Goal: Task Accomplishment & Management: Manage account settings

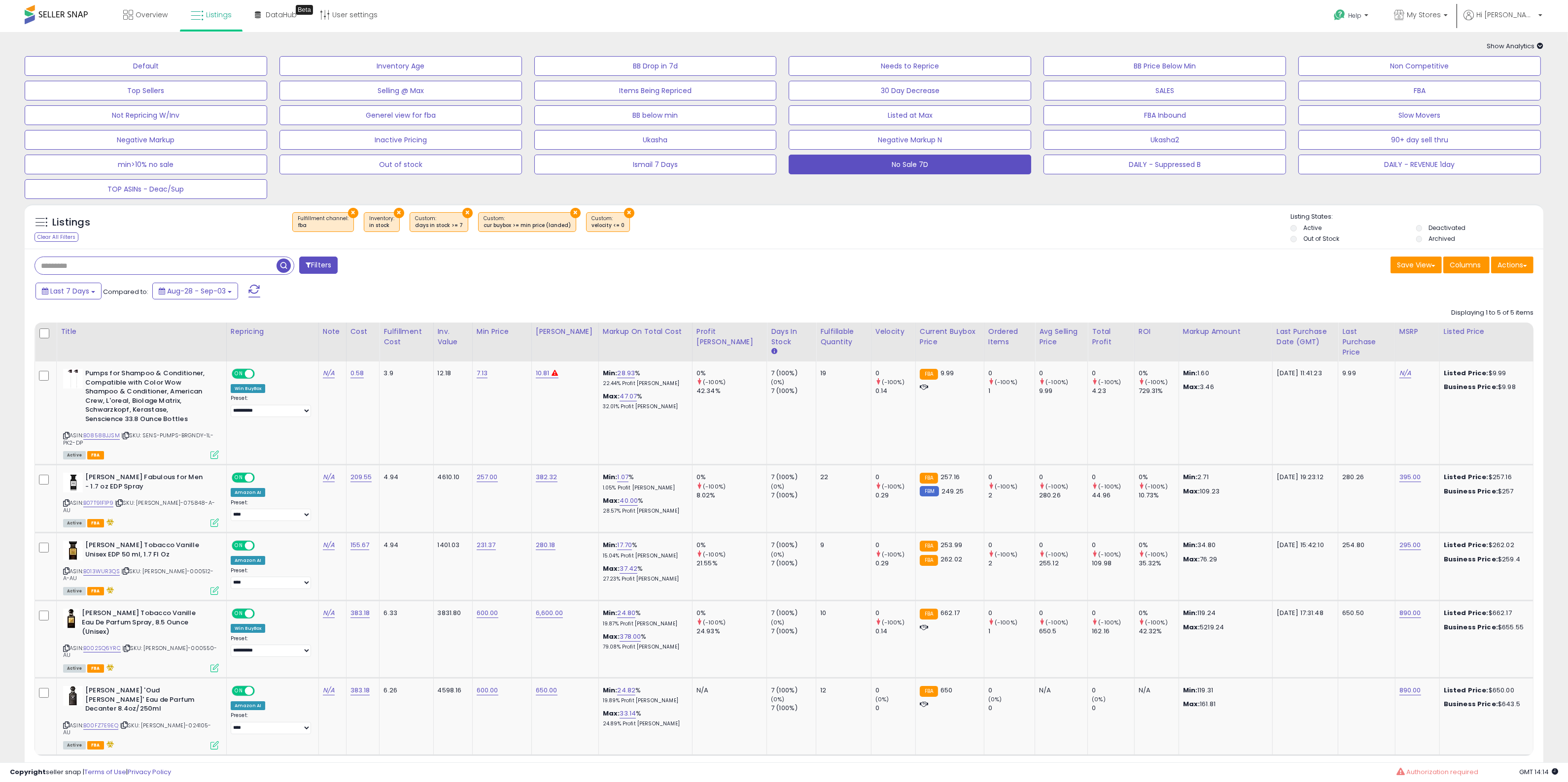
click at [1052, 261] on div "Save View Save As New View Columns Actions Import" at bounding box center [1163, 266] width 757 height 19
click at [1187, 166] on button "DAILY - Suppressed B" at bounding box center [1164, 165] width 242 height 20
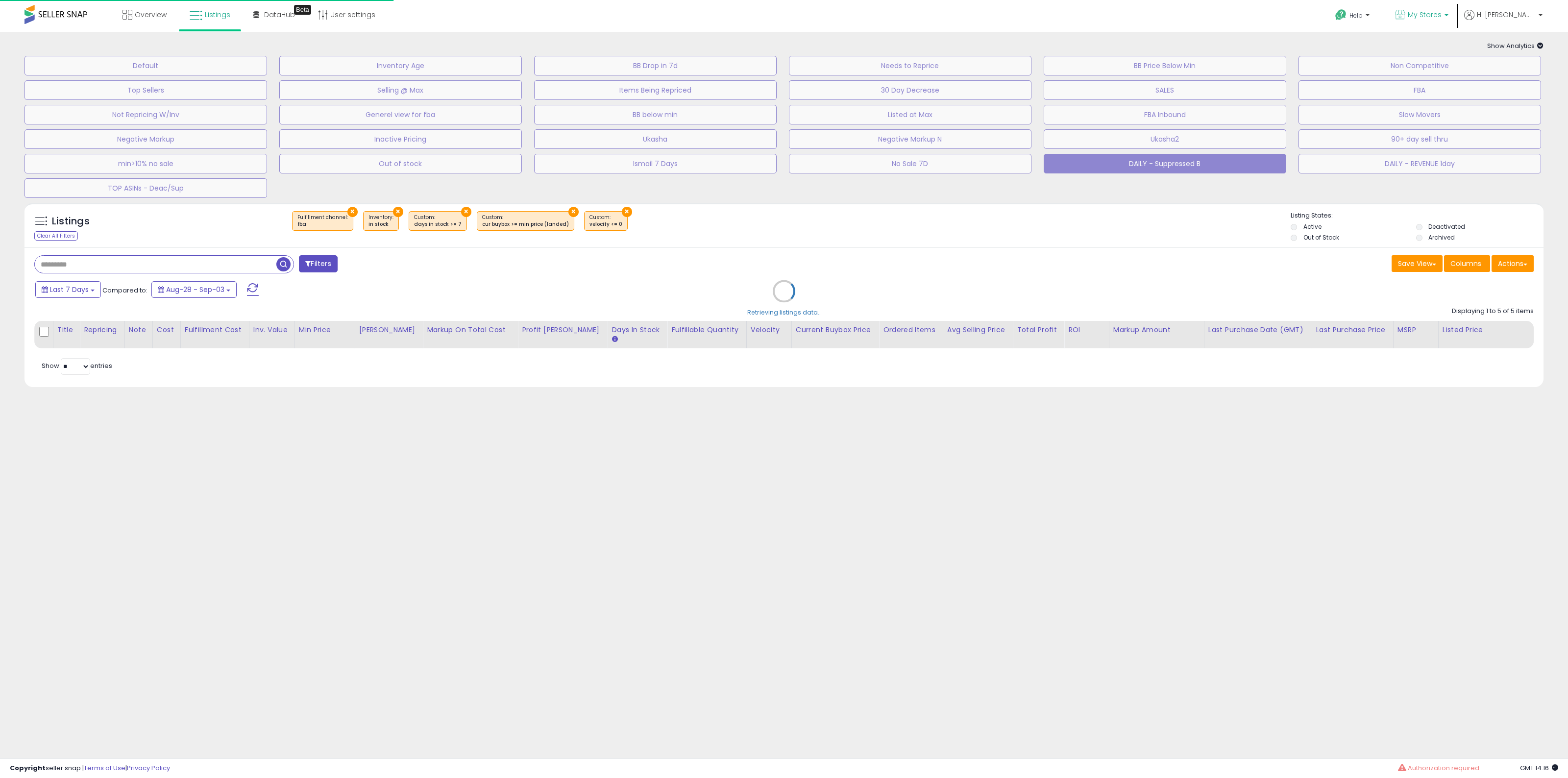
click at [1442, 16] on span "My Stores" at bounding box center [1424, 15] width 34 height 10
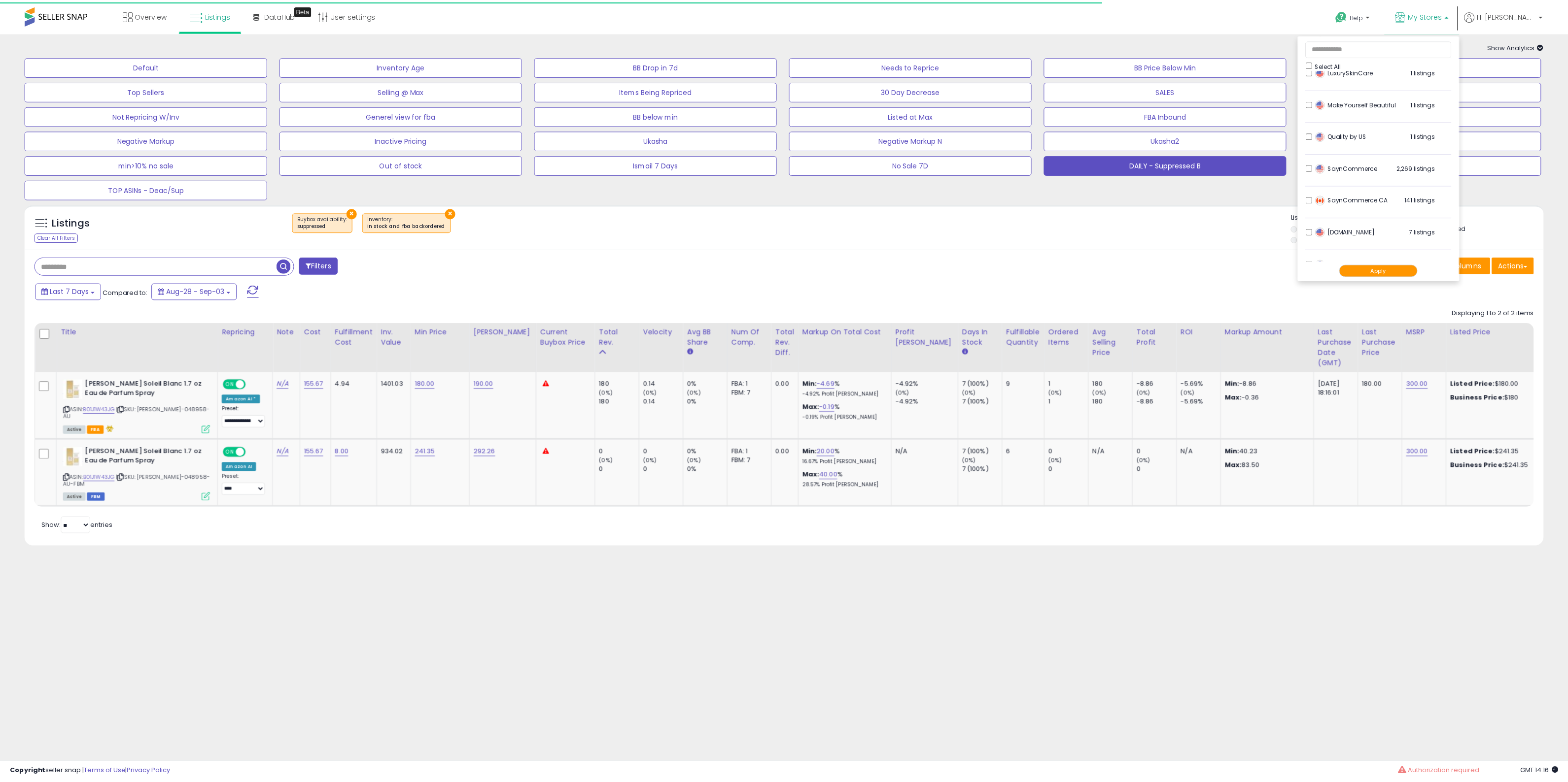
scroll to position [328, 0]
click at [1167, 225] on div "× Buybox availability : suppressed ×" at bounding box center [790, 225] width 1017 height 27
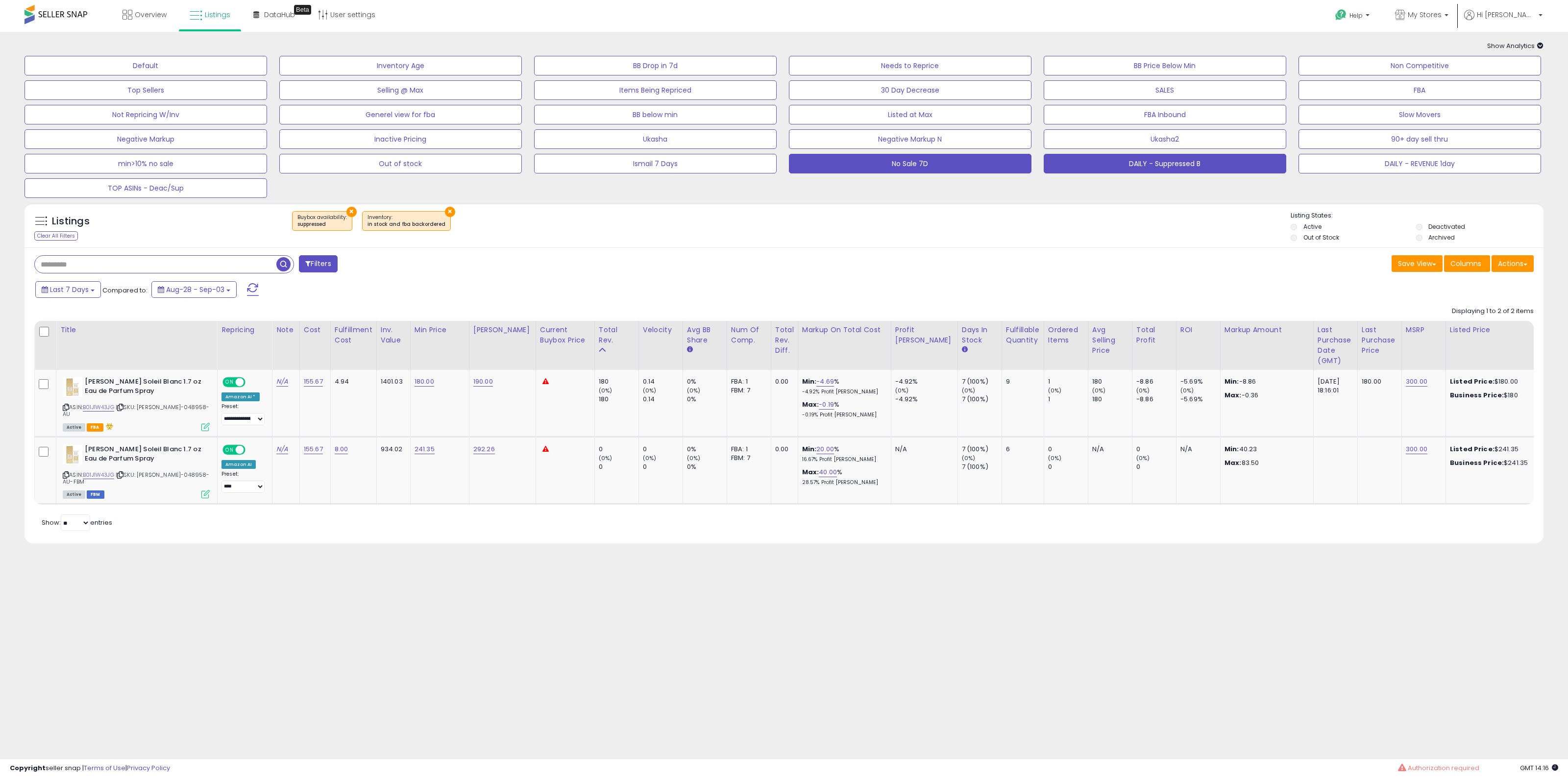
click at [933, 163] on button "No Sale 7D" at bounding box center [910, 164] width 243 height 20
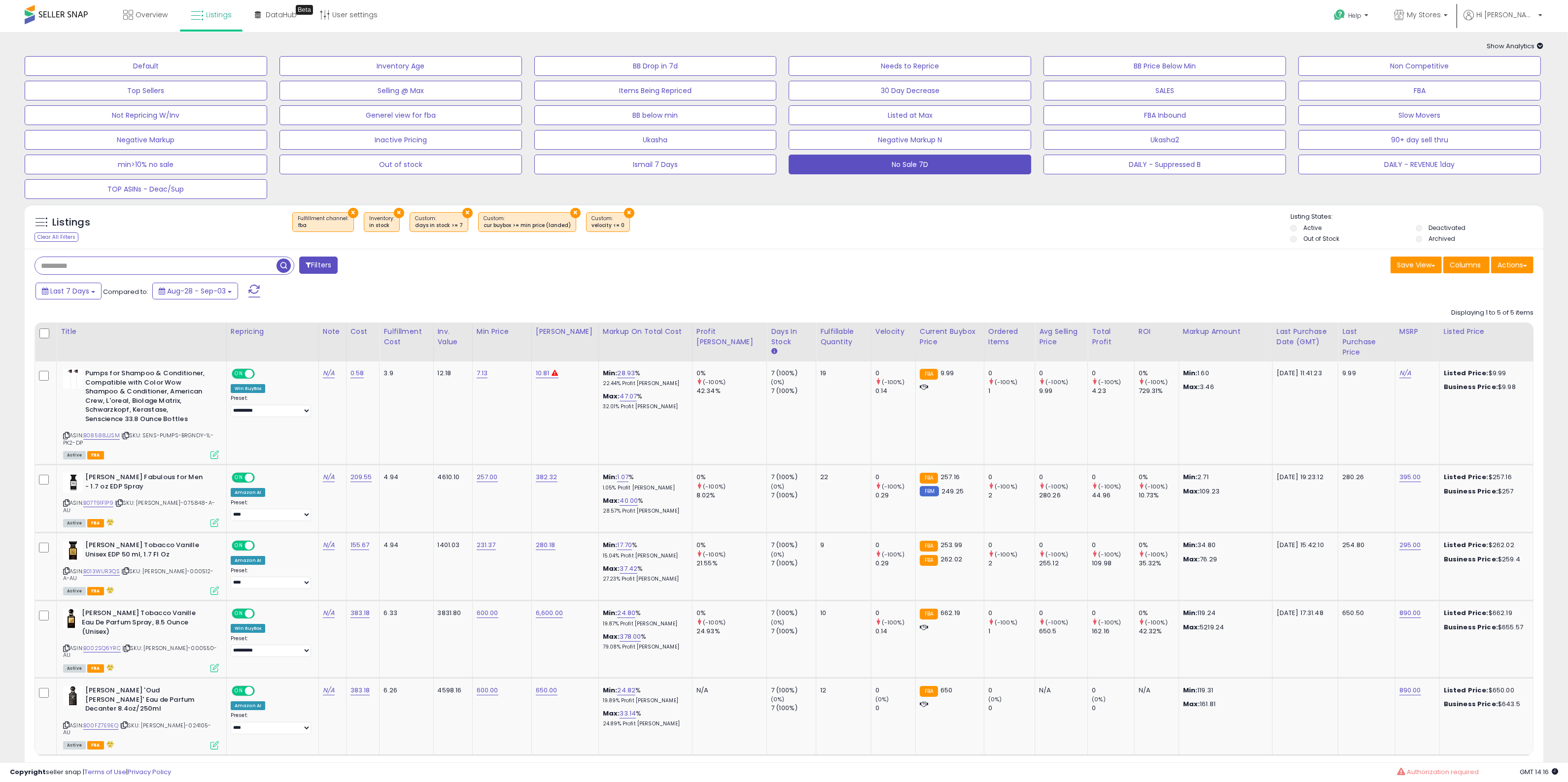
click at [1160, 275] on div "Save View Save As New View Columns Actions Import" at bounding box center [1163, 266] width 757 height 19
click at [987, 249] on div "Filters Save View Save As New View" at bounding box center [784, 521] width 1519 height 546
click at [1156, 159] on button "DAILY - Suppressed B" at bounding box center [1164, 165] width 242 height 20
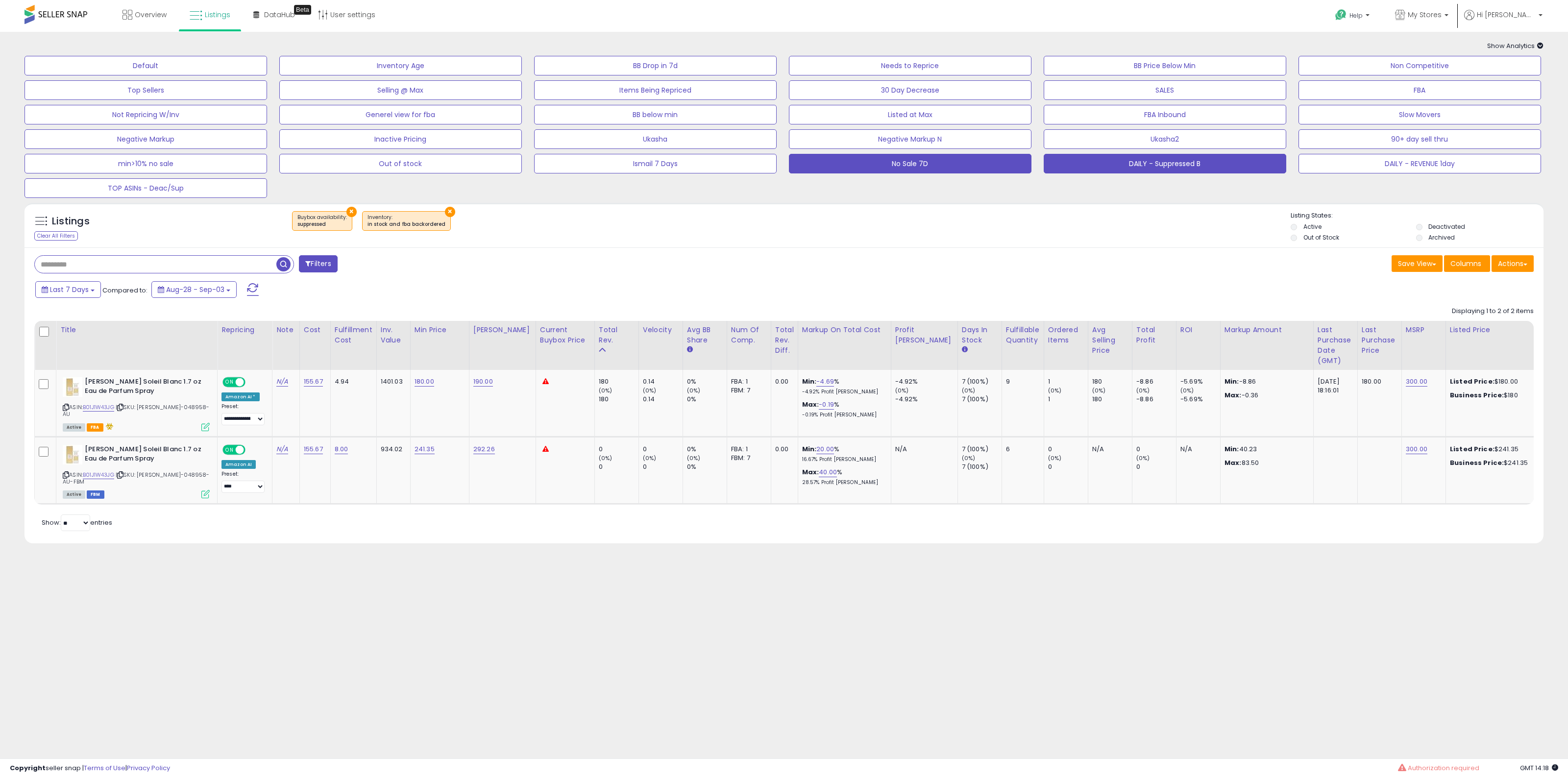
click at [949, 162] on button "No Sale 7D" at bounding box center [910, 164] width 243 height 20
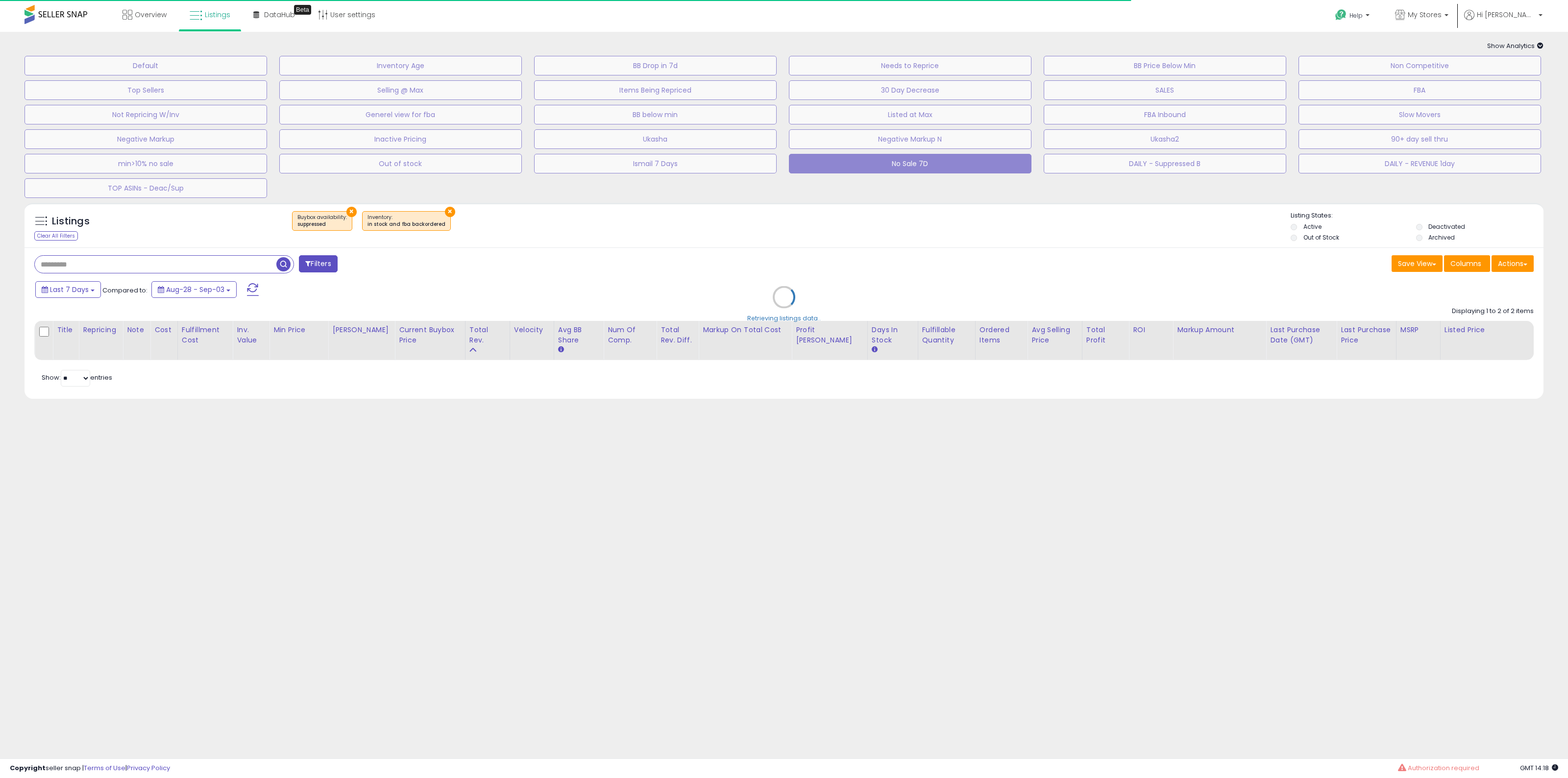
select select "**"
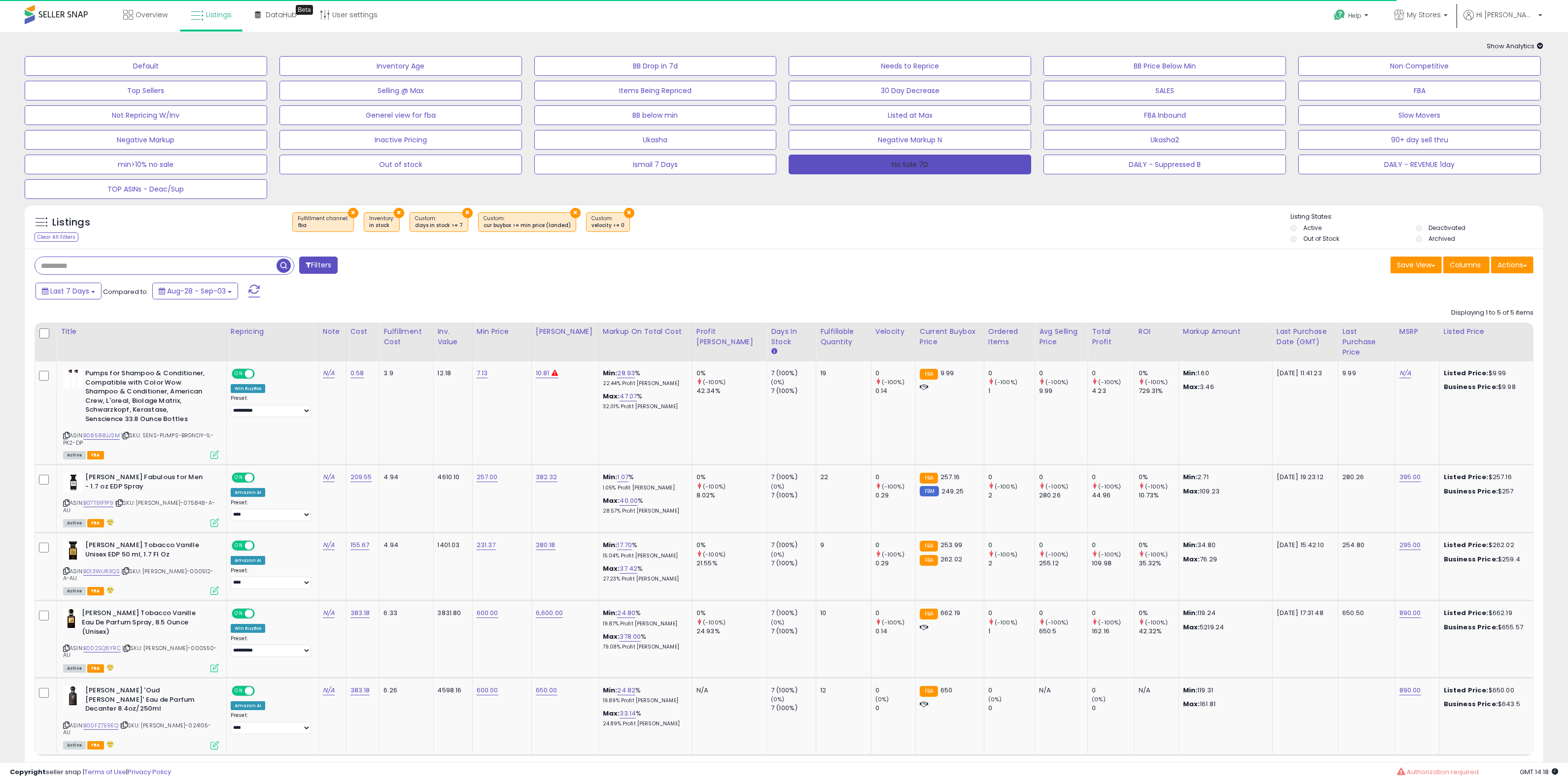
click at [951, 166] on button "No Sale 7D" at bounding box center [909, 165] width 242 height 20
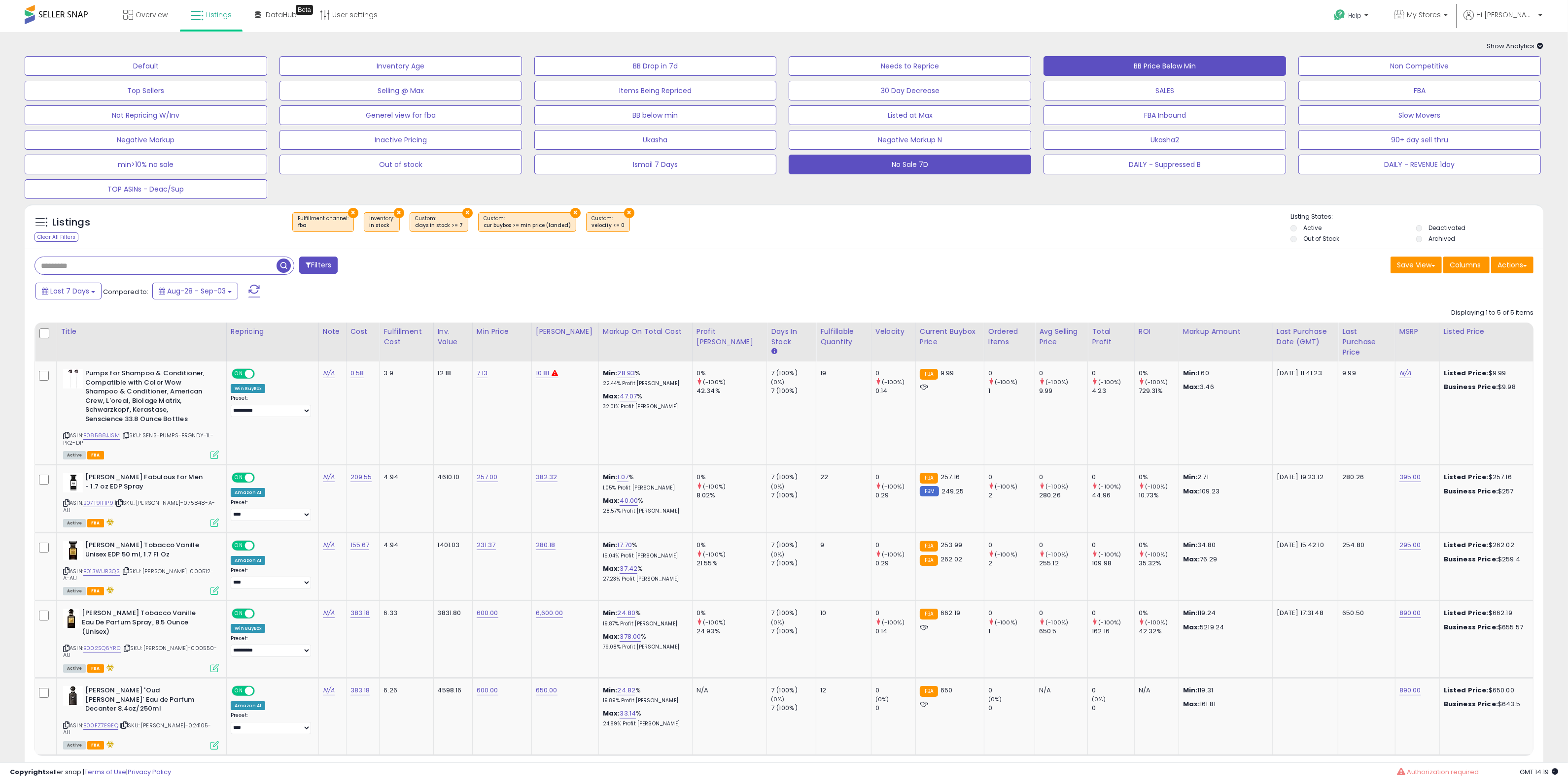
click at [1129, 67] on button "BB Price Below Min" at bounding box center [1164, 66] width 242 height 20
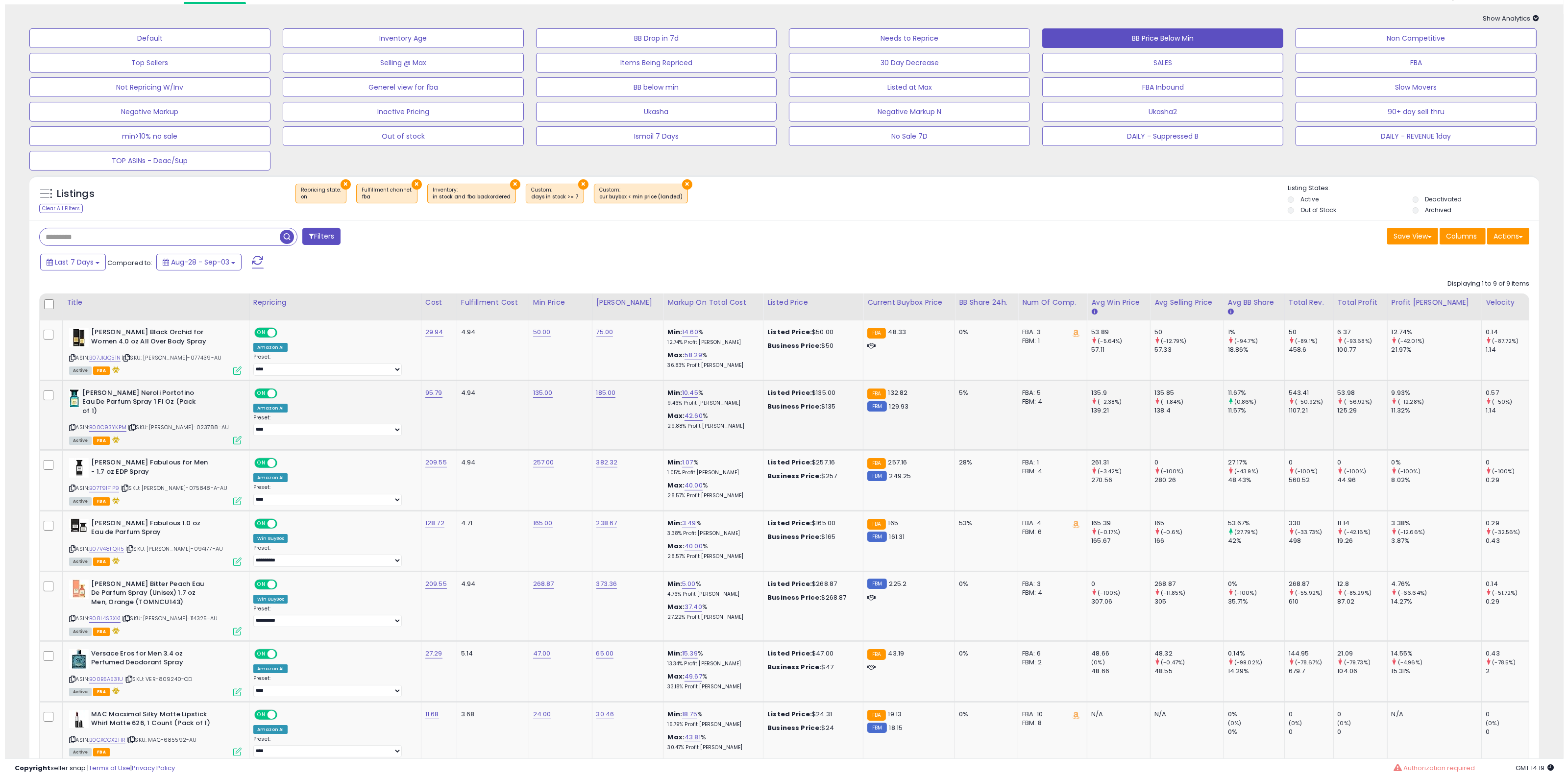
scroll to position [0, 0]
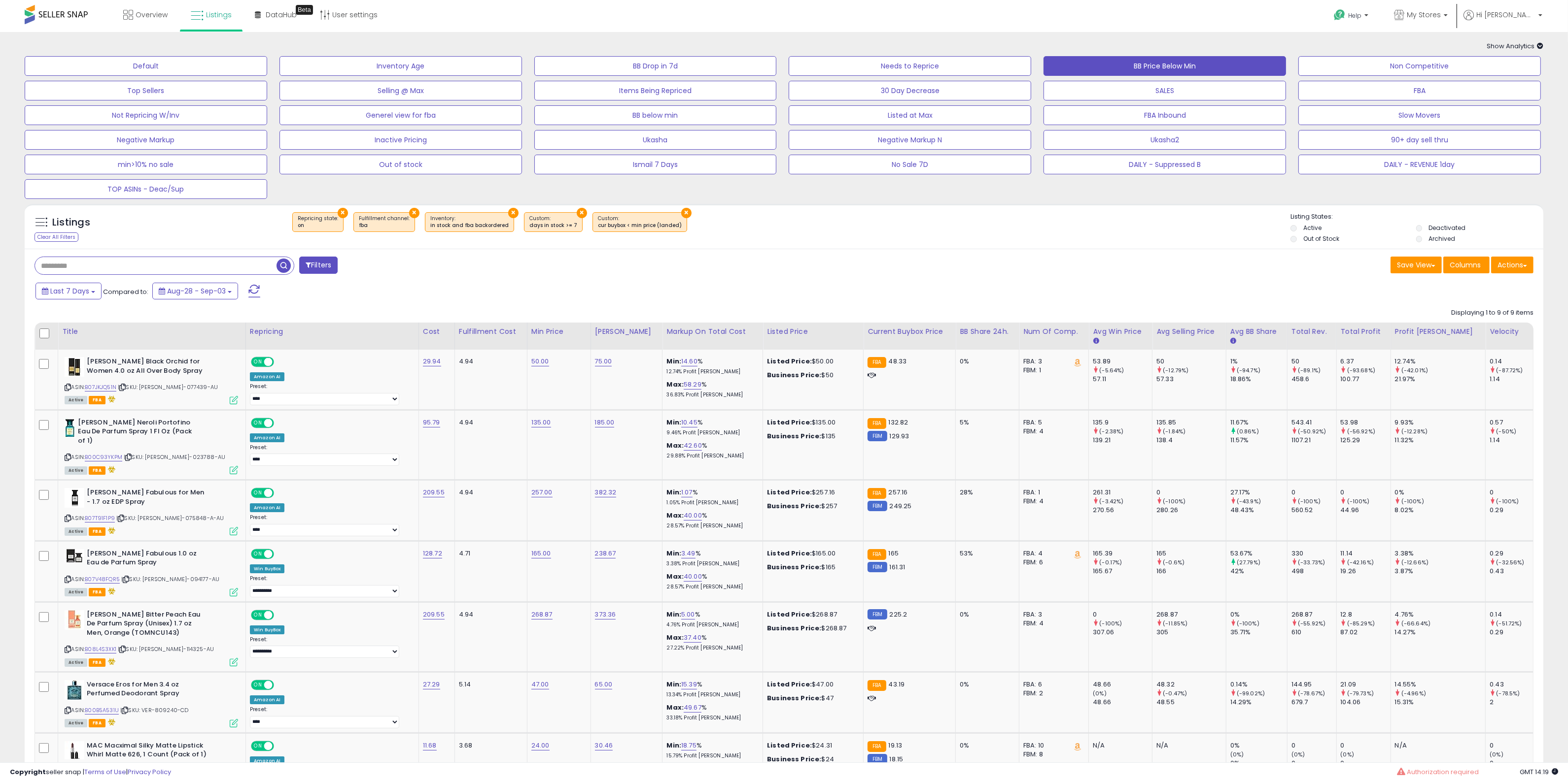
click at [1080, 209] on div "Listings Clear All Filters × Repricing state : on × Fulfillment channel : fba ×…" at bounding box center [784, 227] width 1519 height 45
click at [1467, 260] on span "Columns" at bounding box center [1465, 265] width 31 height 10
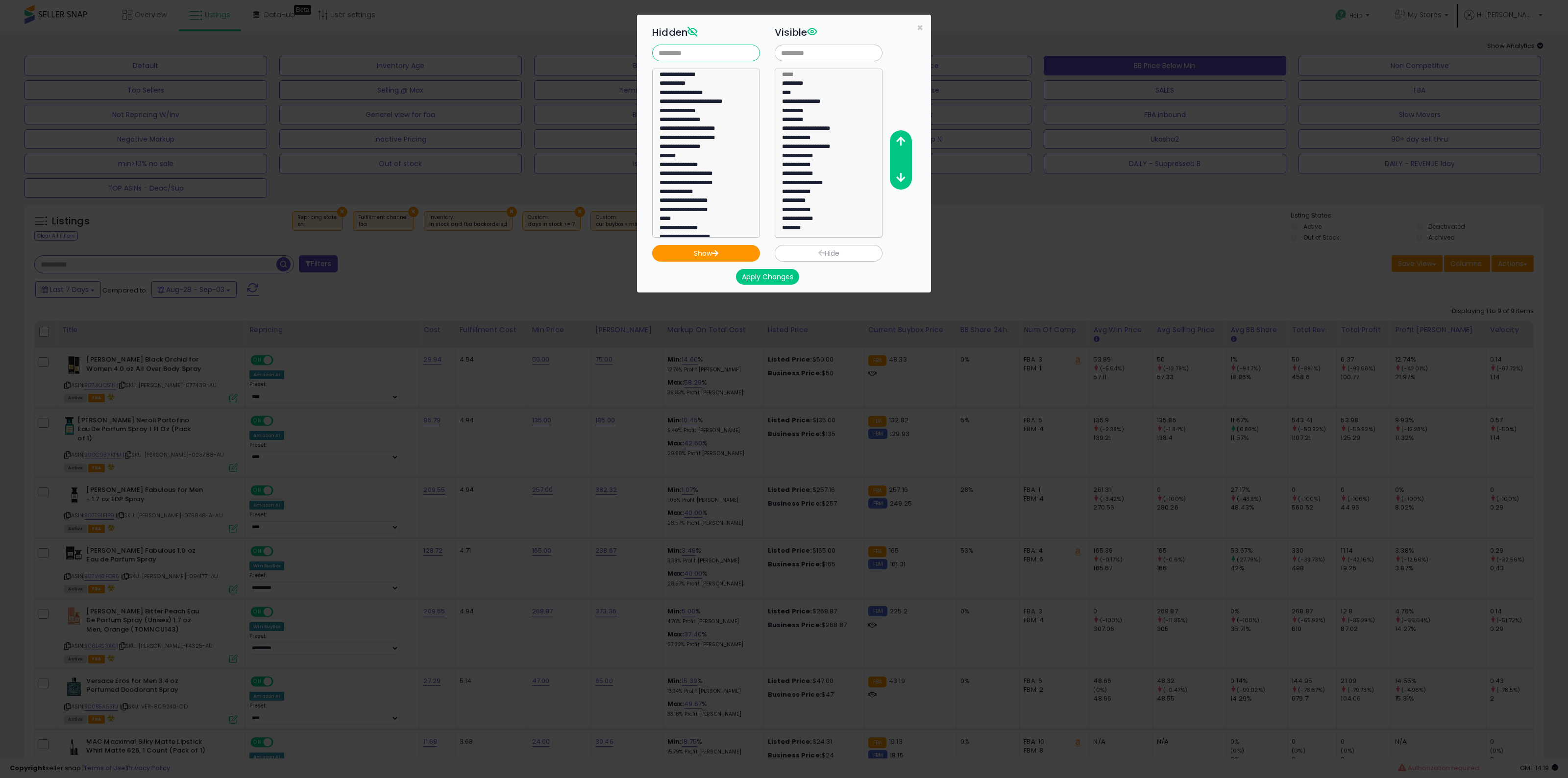
click at [708, 52] on input "text" at bounding box center [706, 52] width 108 height 17
type input "****"
select select "**********"
click at [722, 79] on option "**********" at bounding box center [702, 75] width 86 height 9
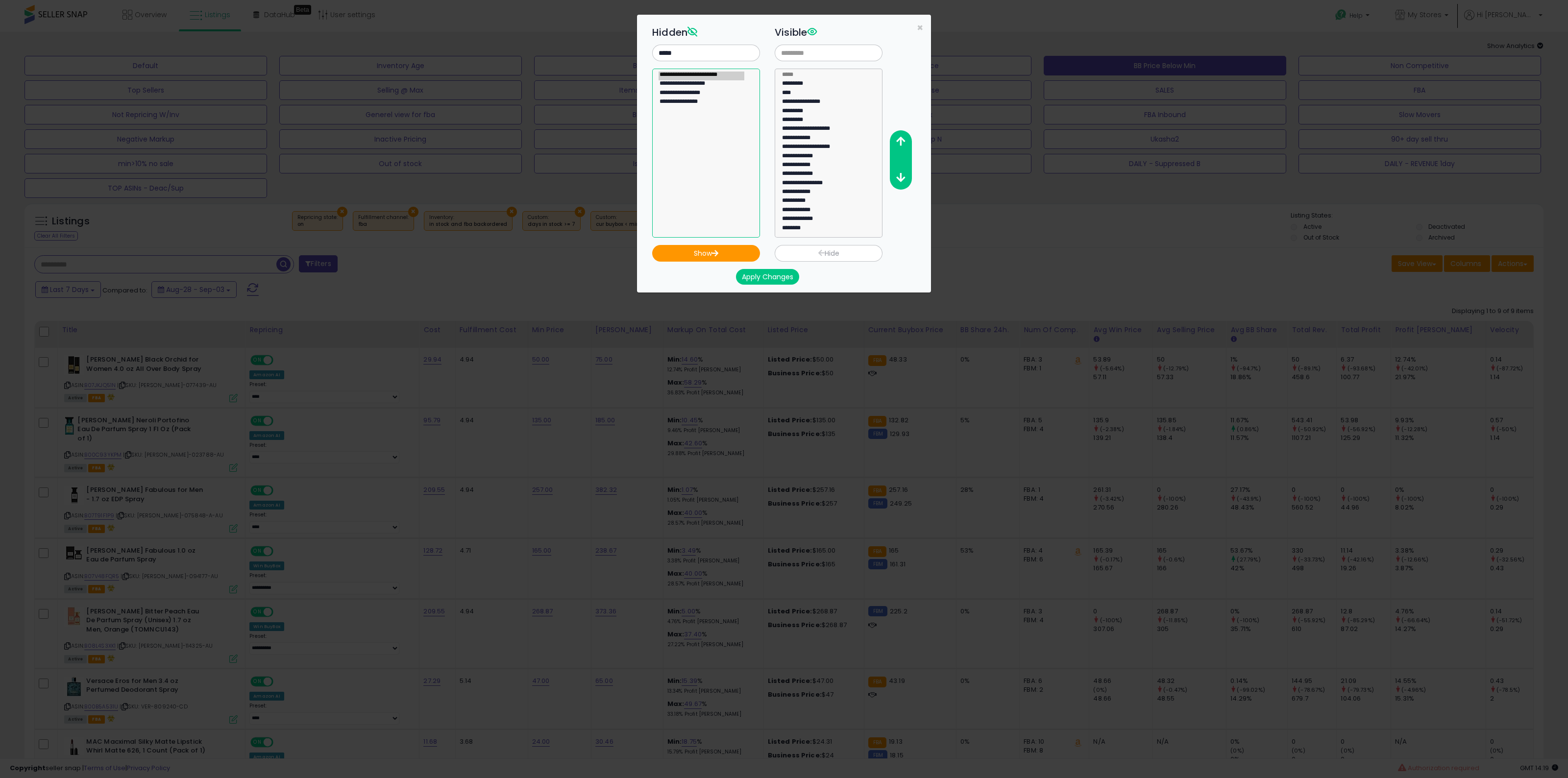
select select
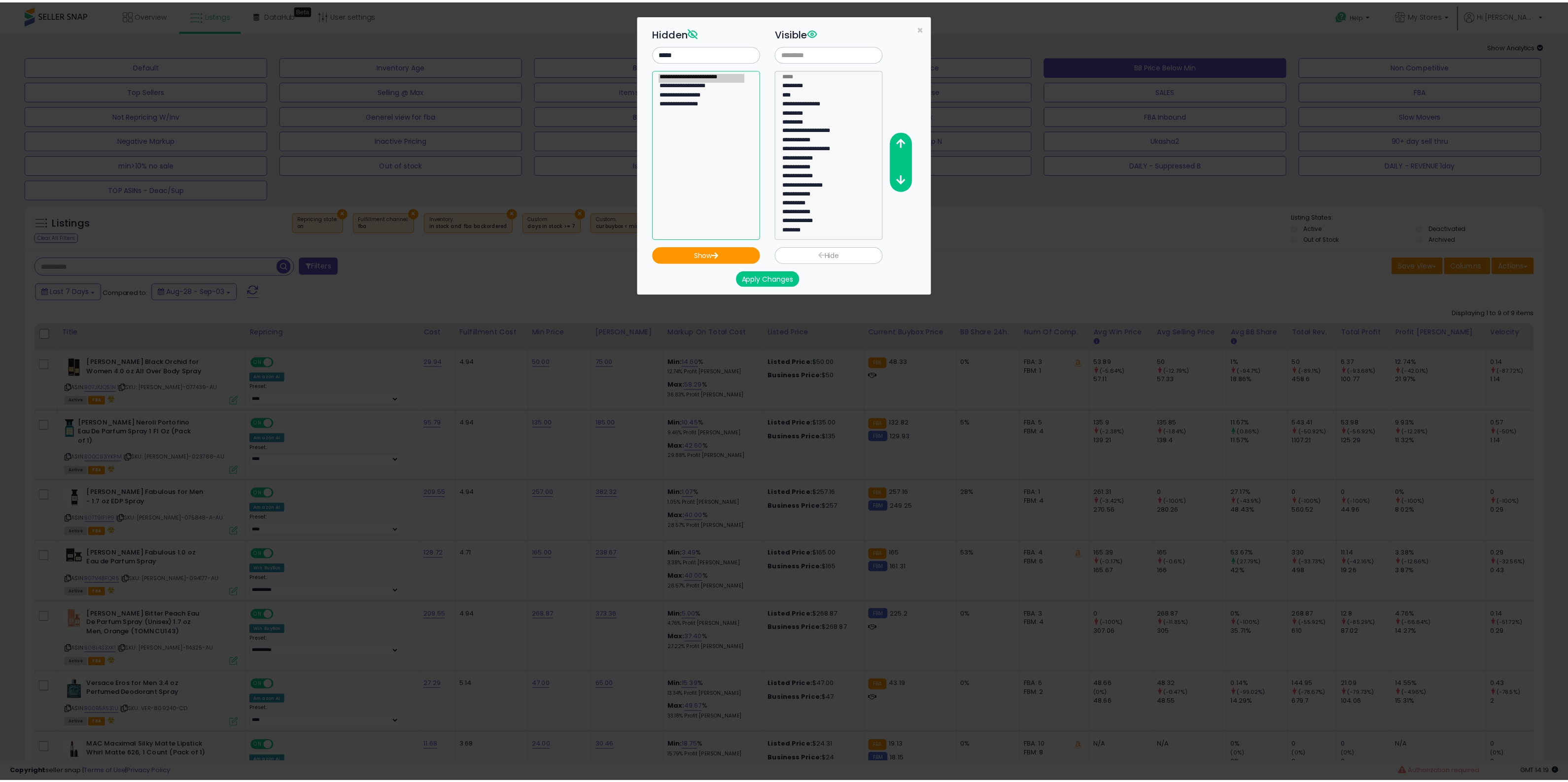
scroll to position [7, 0]
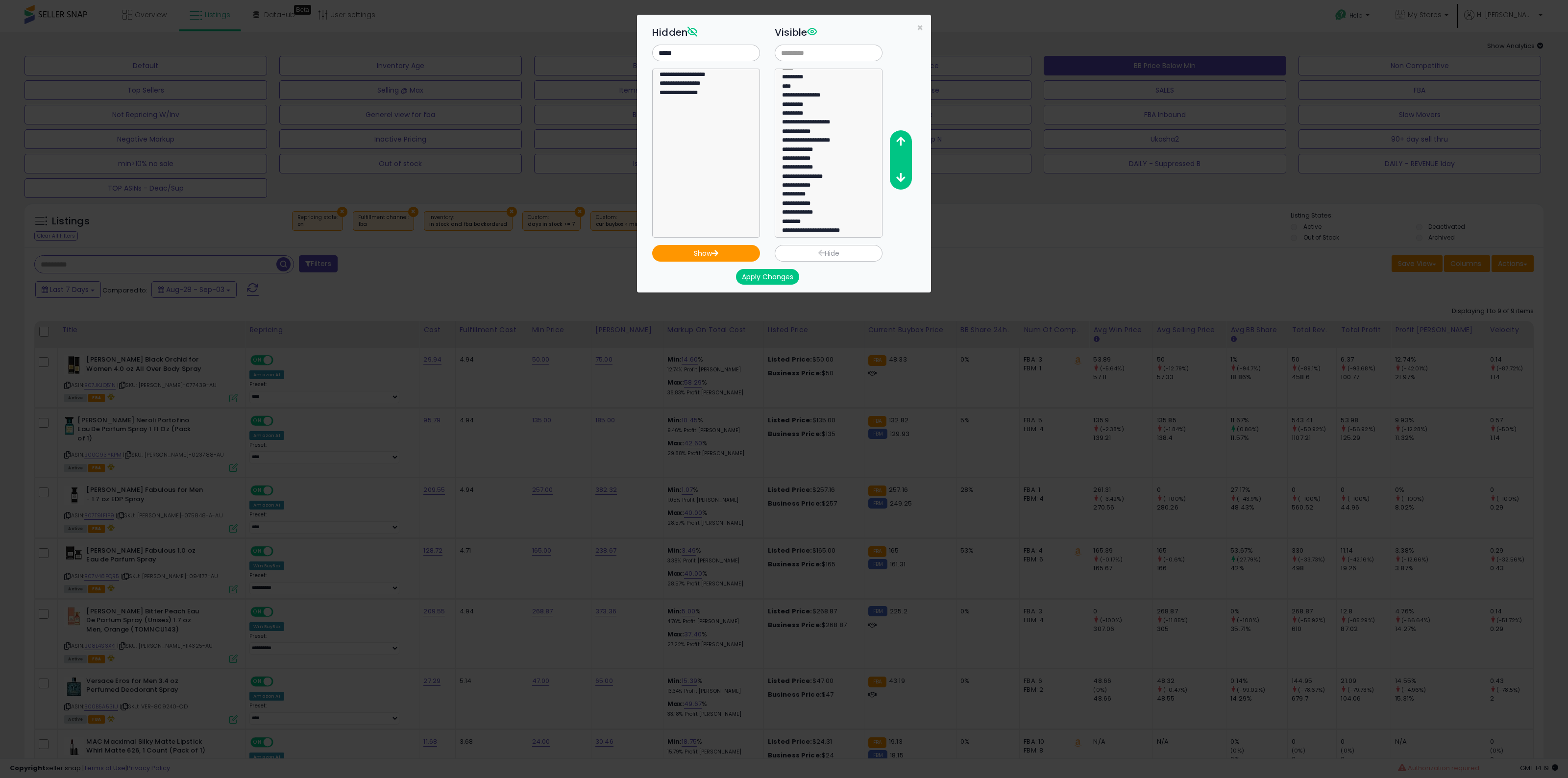
click at [777, 271] on button "Apply Changes" at bounding box center [768, 277] width 63 height 16
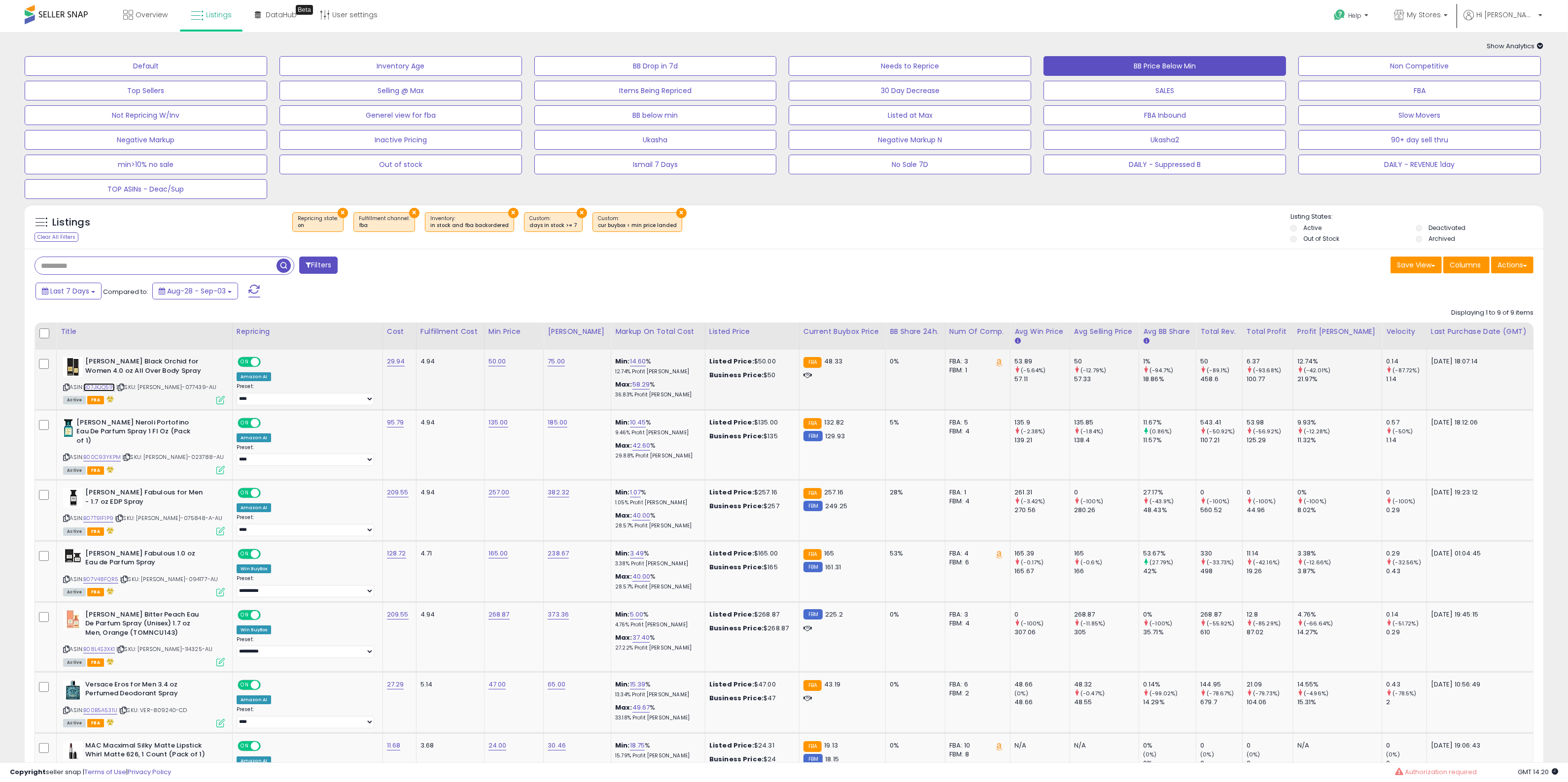
click at [112, 388] on link "B07JKJQ51N" at bounding box center [98, 387] width 31 height 9
click at [494, 364] on link "50.00" at bounding box center [497, 361] width 18 height 10
type input "****"
click button "submit" at bounding box center [521, 336] width 17 height 15
click at [498, 427] on link "135.00" at bounding box center [498, 422] width 20 height 10
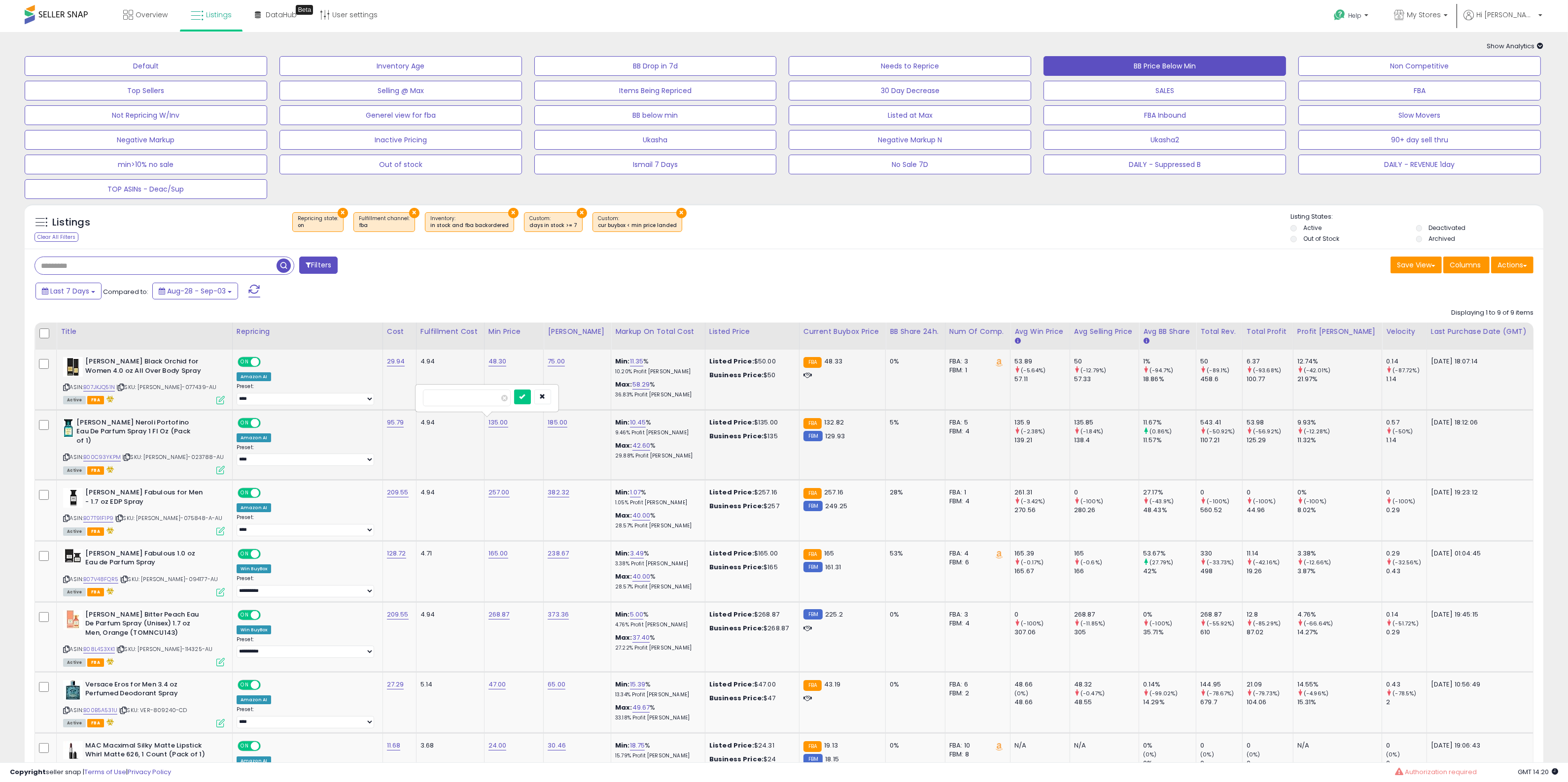
drag, startPoint x: 438, startPoint y: 397, endPoint x: 530, endPoint y: 398, distance: 92.0
click at [511, 397] on input "******" at bounding box center [467, 398] width 88 height 17
click at [526, 398] on icon "submit" at bounding box center [522, 396] width 6 height 6
click at [154, 119] on button "Not Repricing W/Inv" at bounding box center [146, 116] width 242 height 20
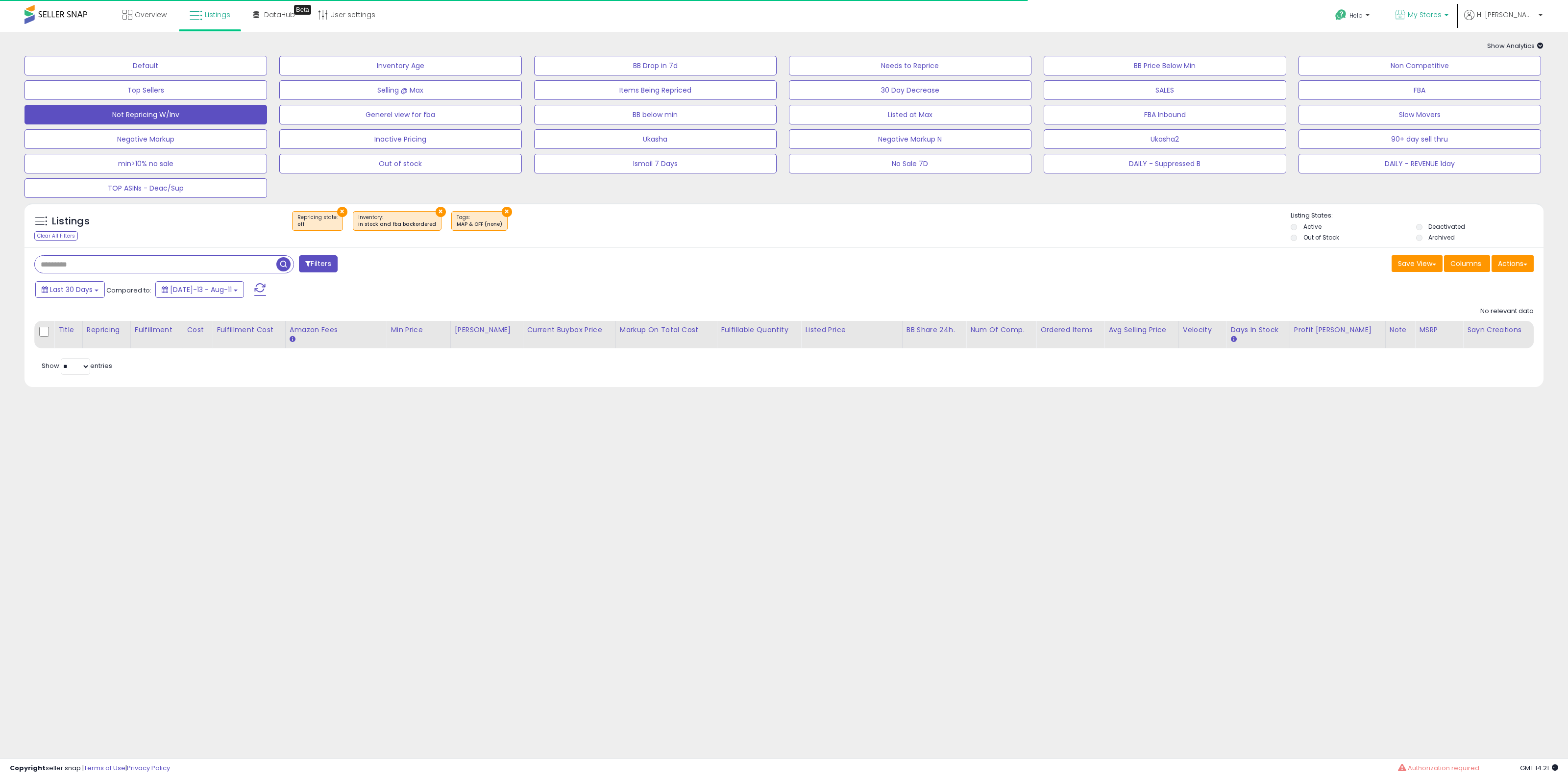
click at [1442, 15] on span "My Stores" at bounding box center [1424, 15] width 34 height 10
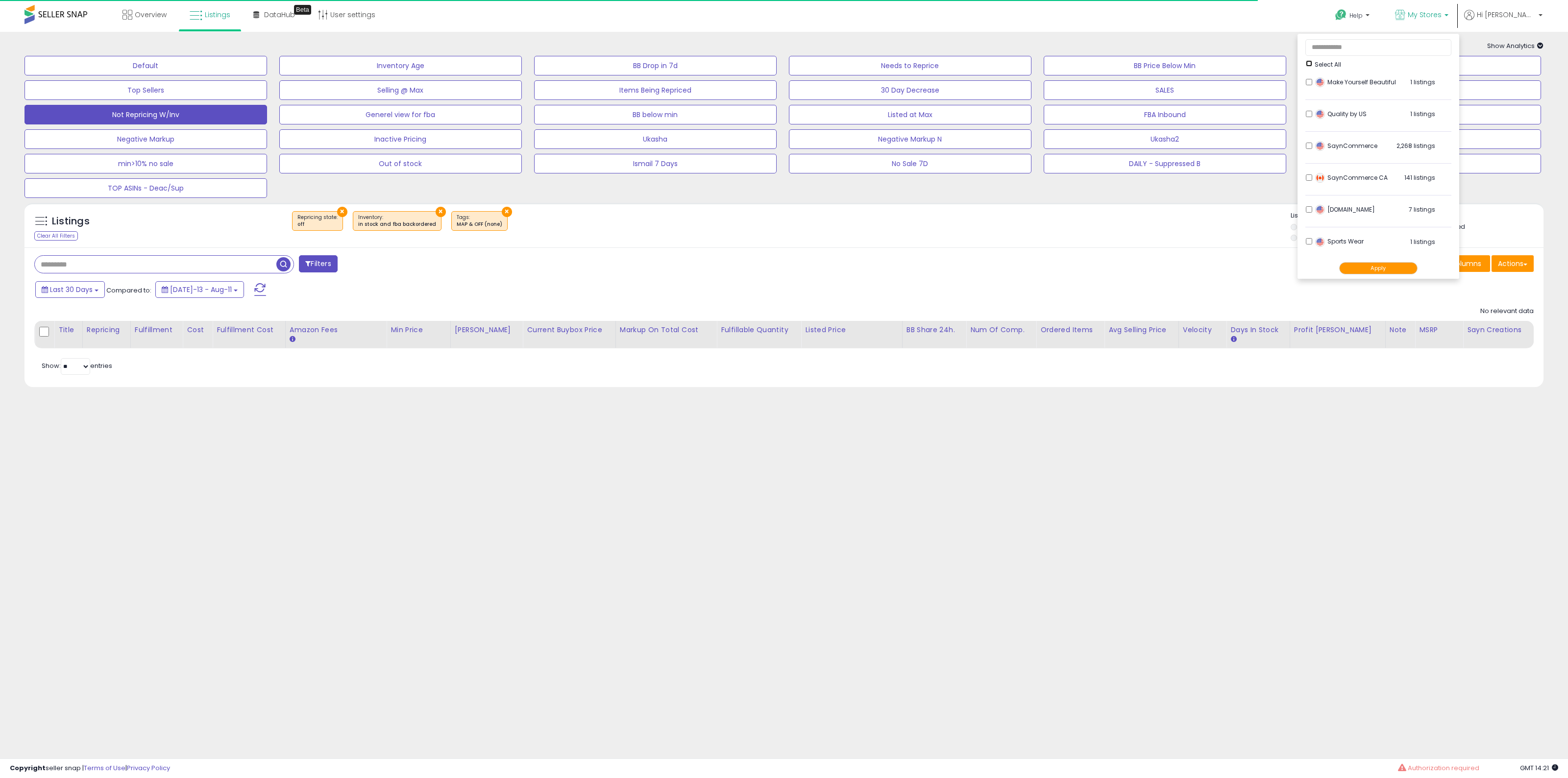
scroll to position [327, 0]
click at [1409, 263] on button "Apply" at bounding box center [1378, 268] width 79 height 13
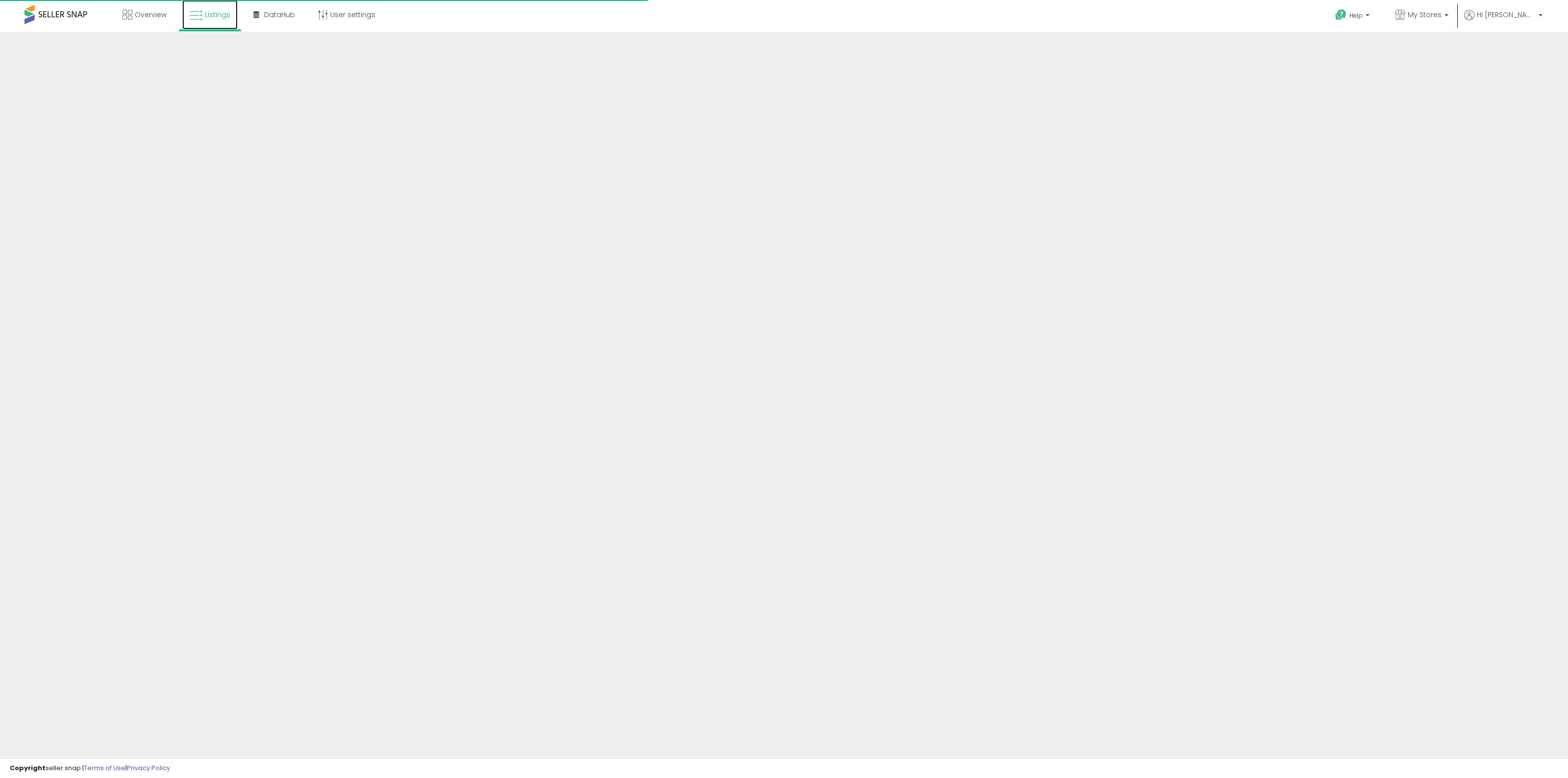
click at [212, 4] on link "Listings" at bounding box center [210, 15] width 56 height 29
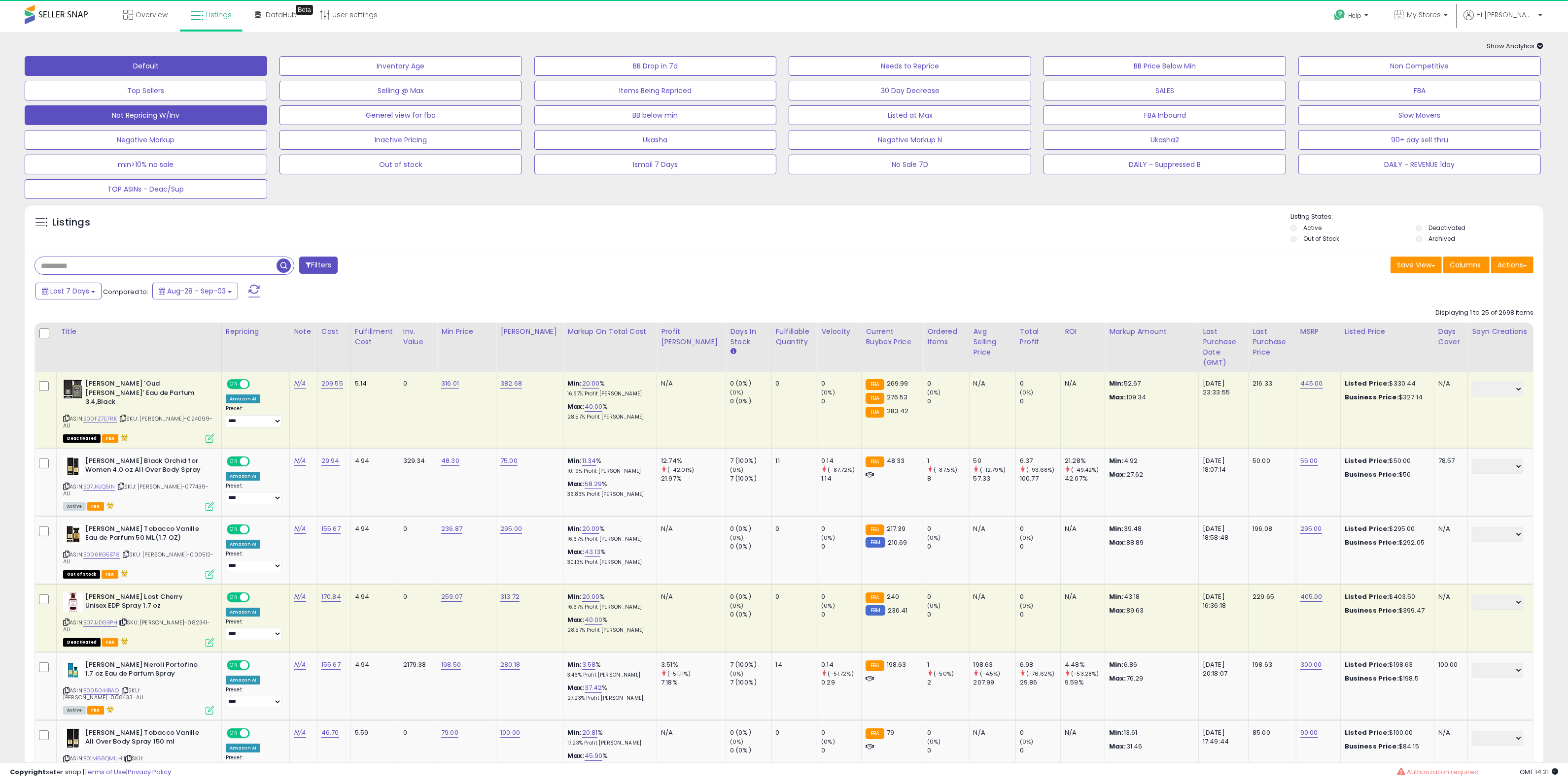
click at [227, 120] on button "Not Repricing W/Inv" at bounding box center [146, 116] width 242 height 20
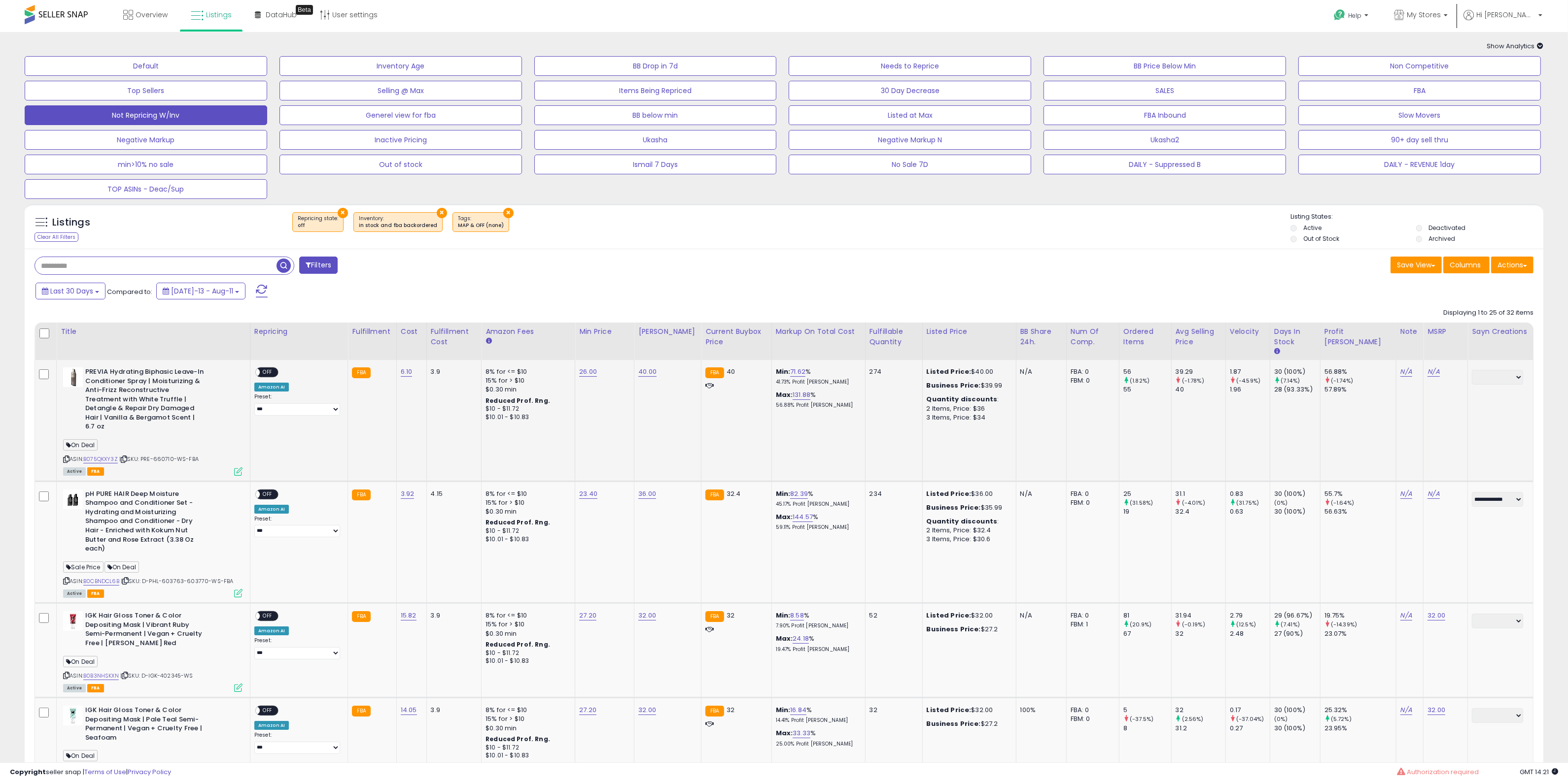
click at [90, 442] on span "On Deal" at bounding box center [80, 445] width 35 height 11
click at [90, 441] on span "On Deal" at bounding box center [80, 445] width 35 height 11
copy span "On Deal"
click at [326, 263] on button "Filters" at bounding box center [319, 265] width 39 height 17
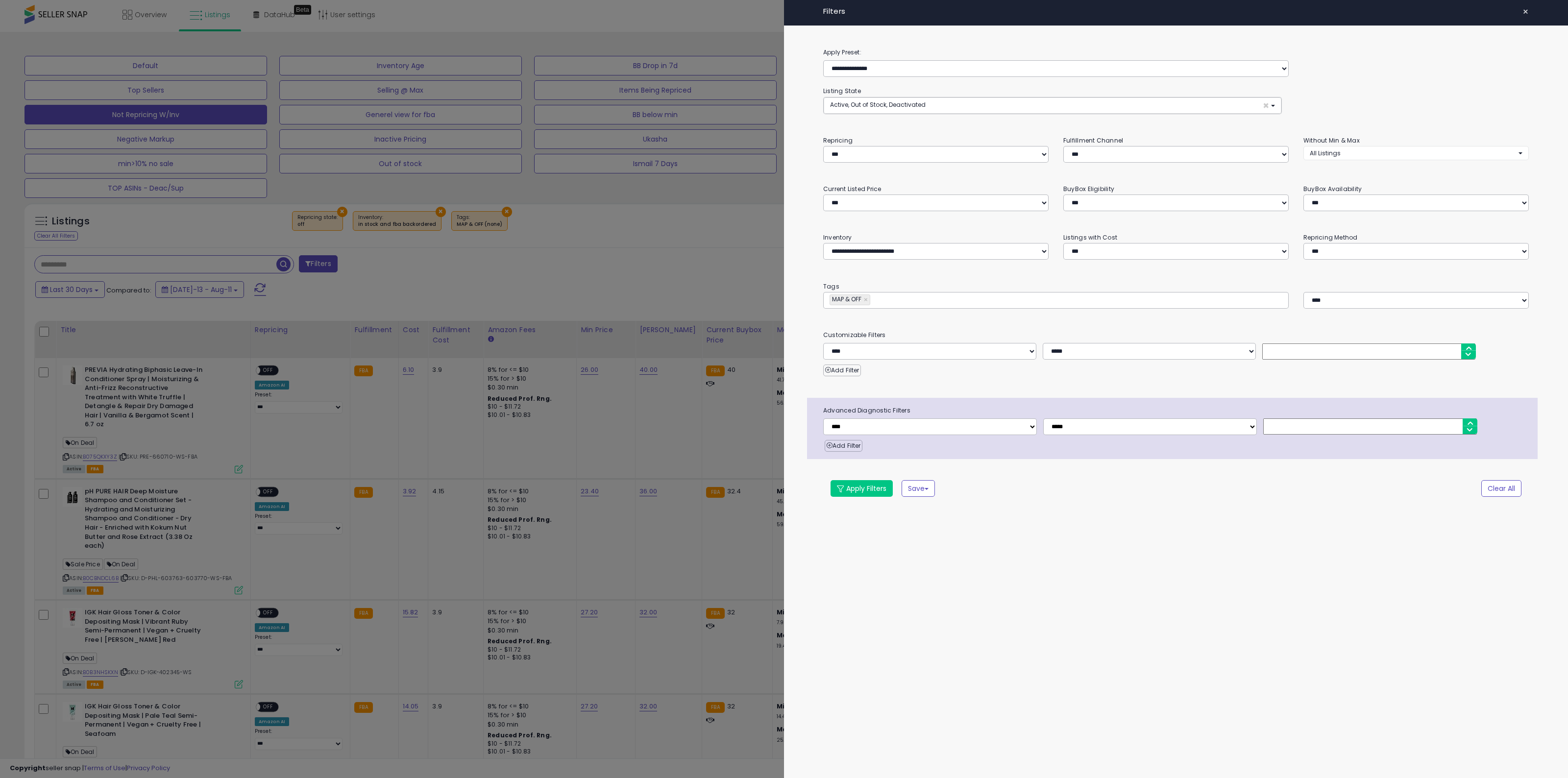
click at [915, 295] on input "text" at bounding box center [946, 300] width 147 height 10
paste input "*******"
type input "*******"
type input "**********"
click at [843, 491] on span at bounding box center [840, 489] width 7 height 7
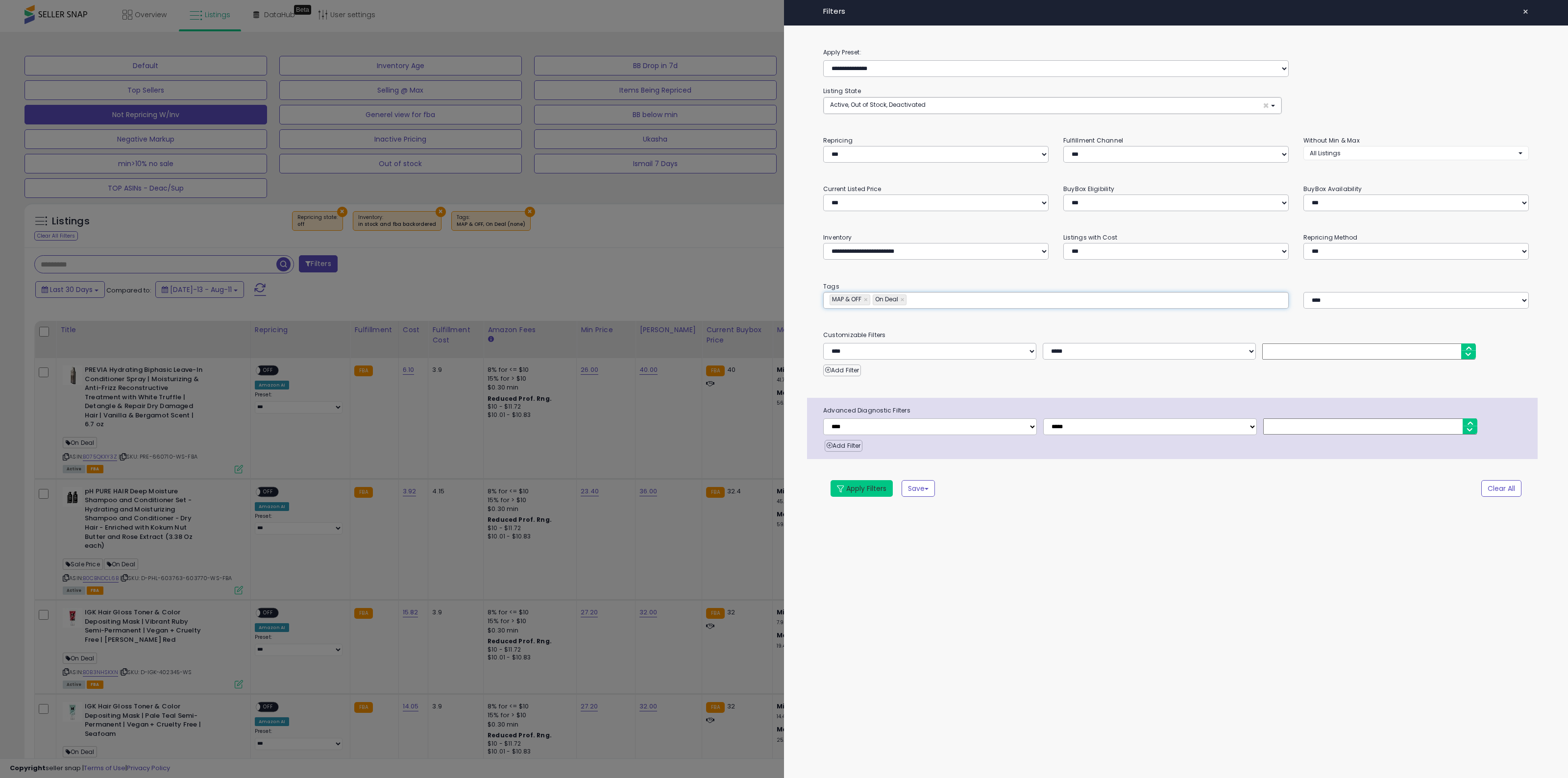
type input "**********"
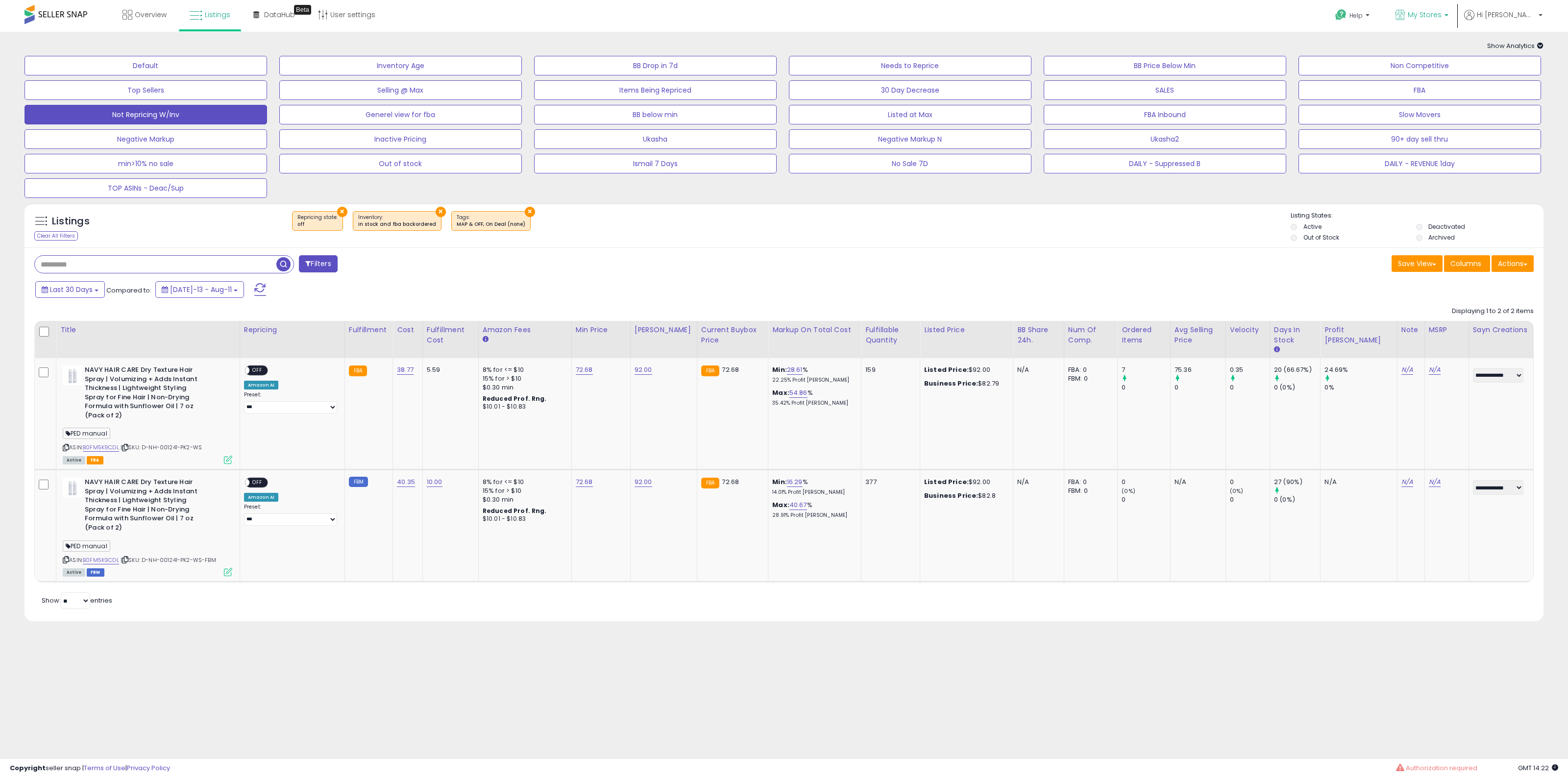
click at [1456, 28] on link "My Stores" at bounding box center [1421, 16] width 68 height 32
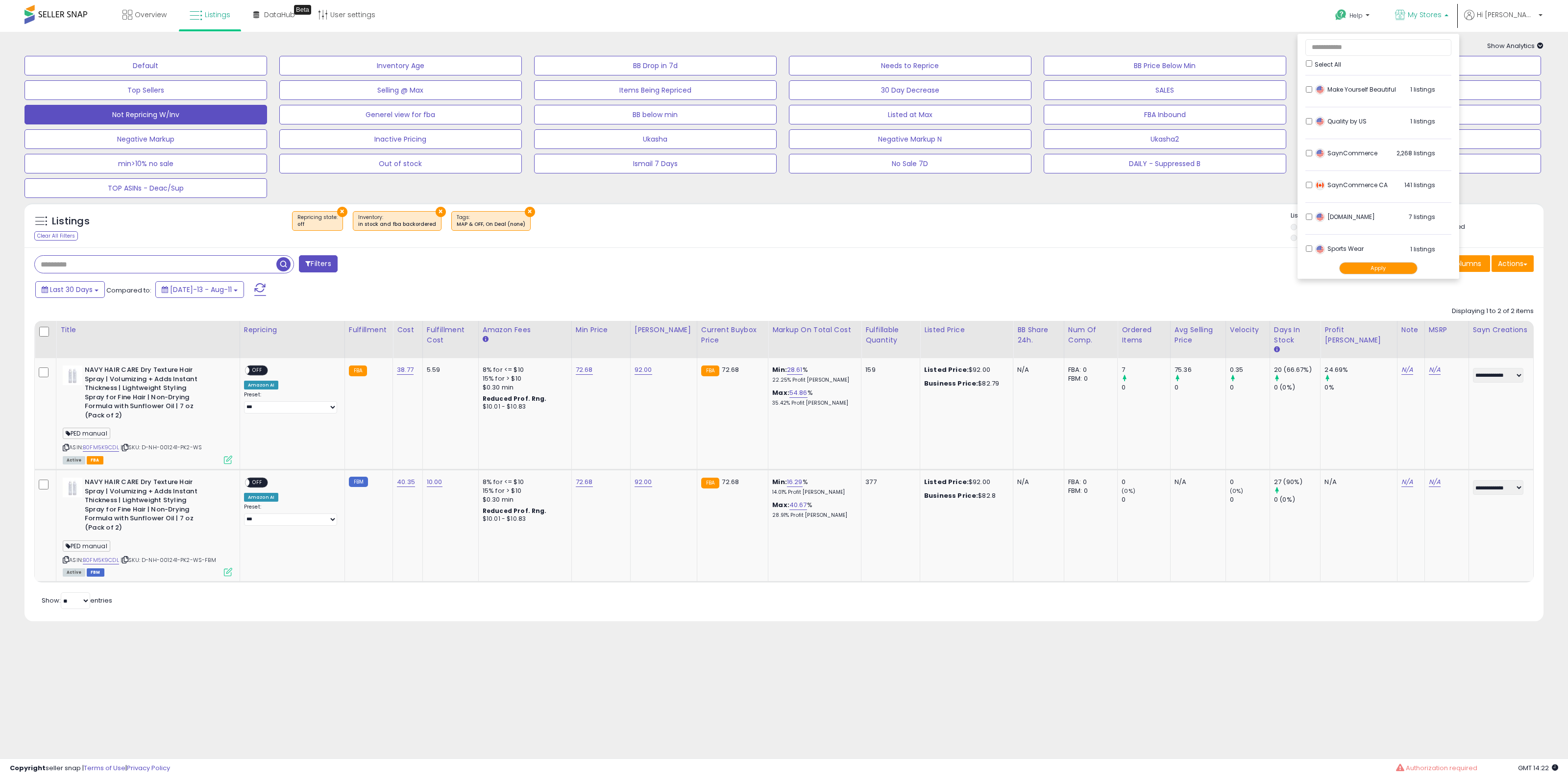
scroll to position [327, 0]
click at [1348, 60] on div "Select All" at bounding box center [1378, 64] width 145 height 11
click at [1417, 267] on button "Apply" at bounding box center [1378, 268] width 79 height 13
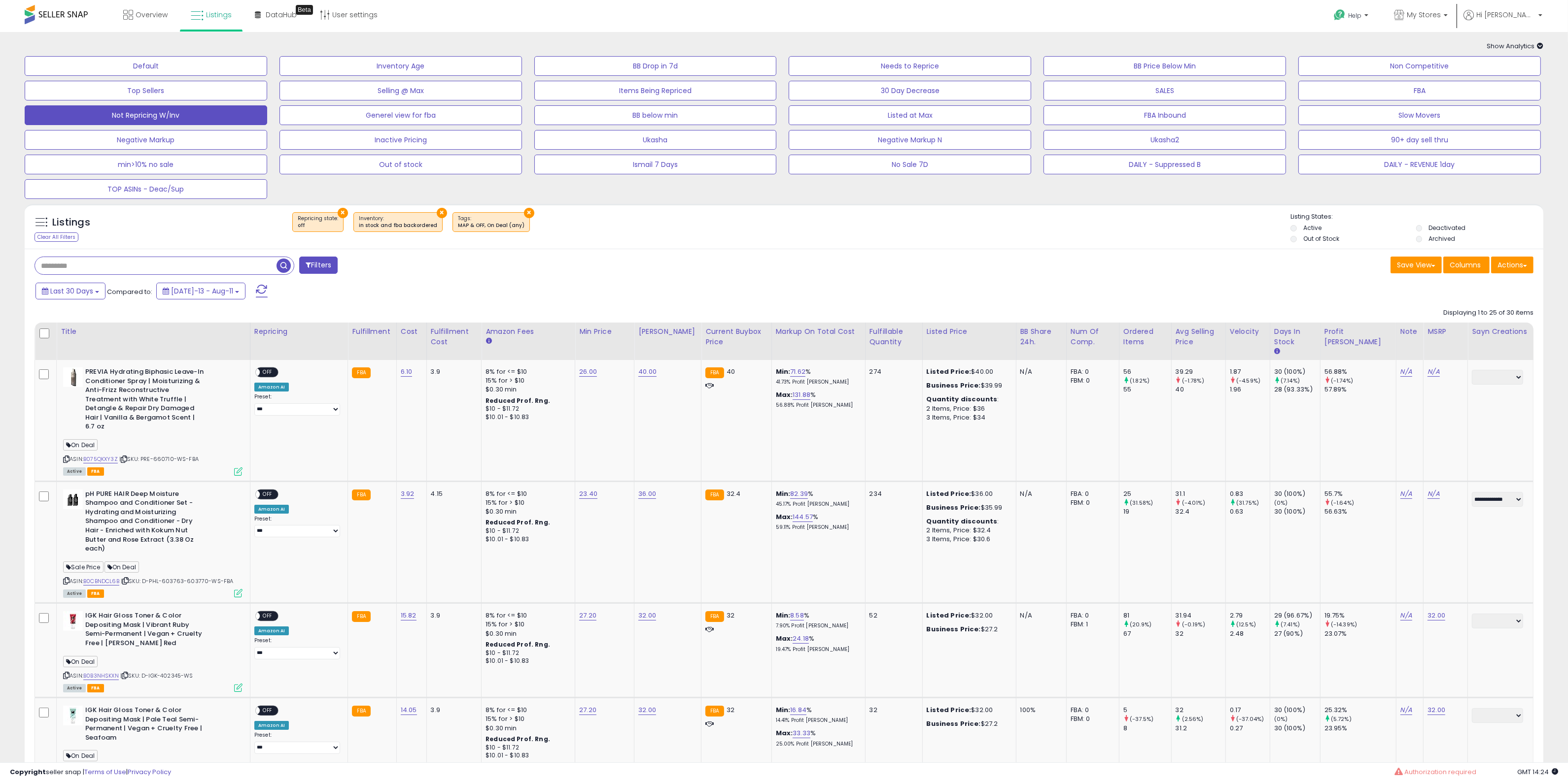
click at [1028, 215] on div "× Repricing state : off × Inventory × Tags" at bounding box center [785, 225] width 1011 height 27
click at [645, 235] on div "× Repricing state : off × Inventory × Tags" at bounding box center [785, 225] width 1011 height 27
click at [1148, 303] on div "Last 30 Days Compared to: [DATE]-13 - Aug-11" at bounding box center [595, 292] width 1124 height 22
click at [1437, 3] on link "My Stores" at bounding box center [1420, 16] width 69 height 32
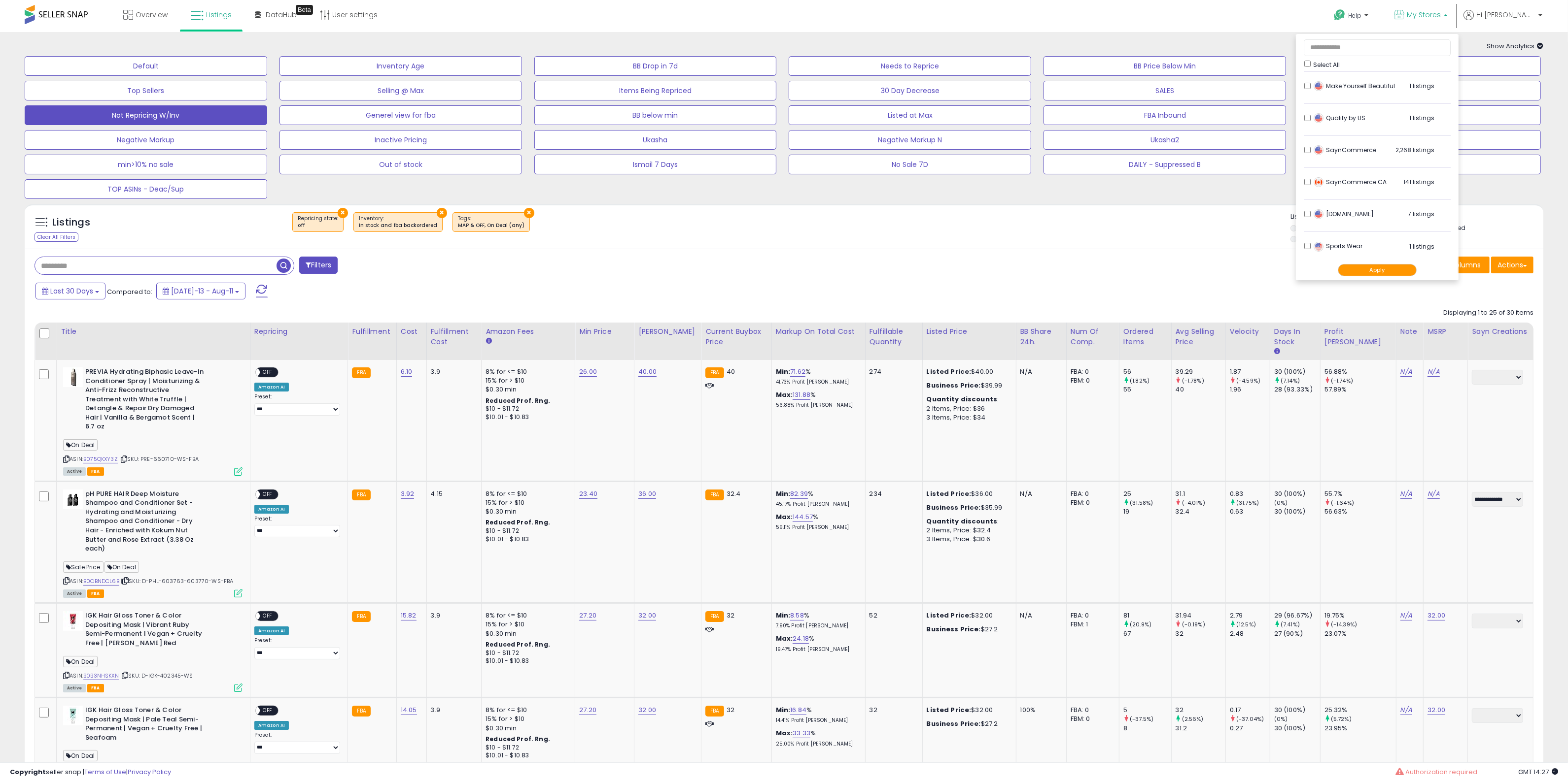
scroll to position [328, 0]
click at [1348, 205] on div "[DOMAIN_NAME] 7 listings" at bounding box center [1372, 212] width 123 height 15
click at [1346, 213] on li "[DOMAIN_NAME] 7 listings" at bounding box center [1377, 212] width 147 height 31
click at [1410, 269] on button "Apply" at bounding box center [1377, 269] width 79 height 13
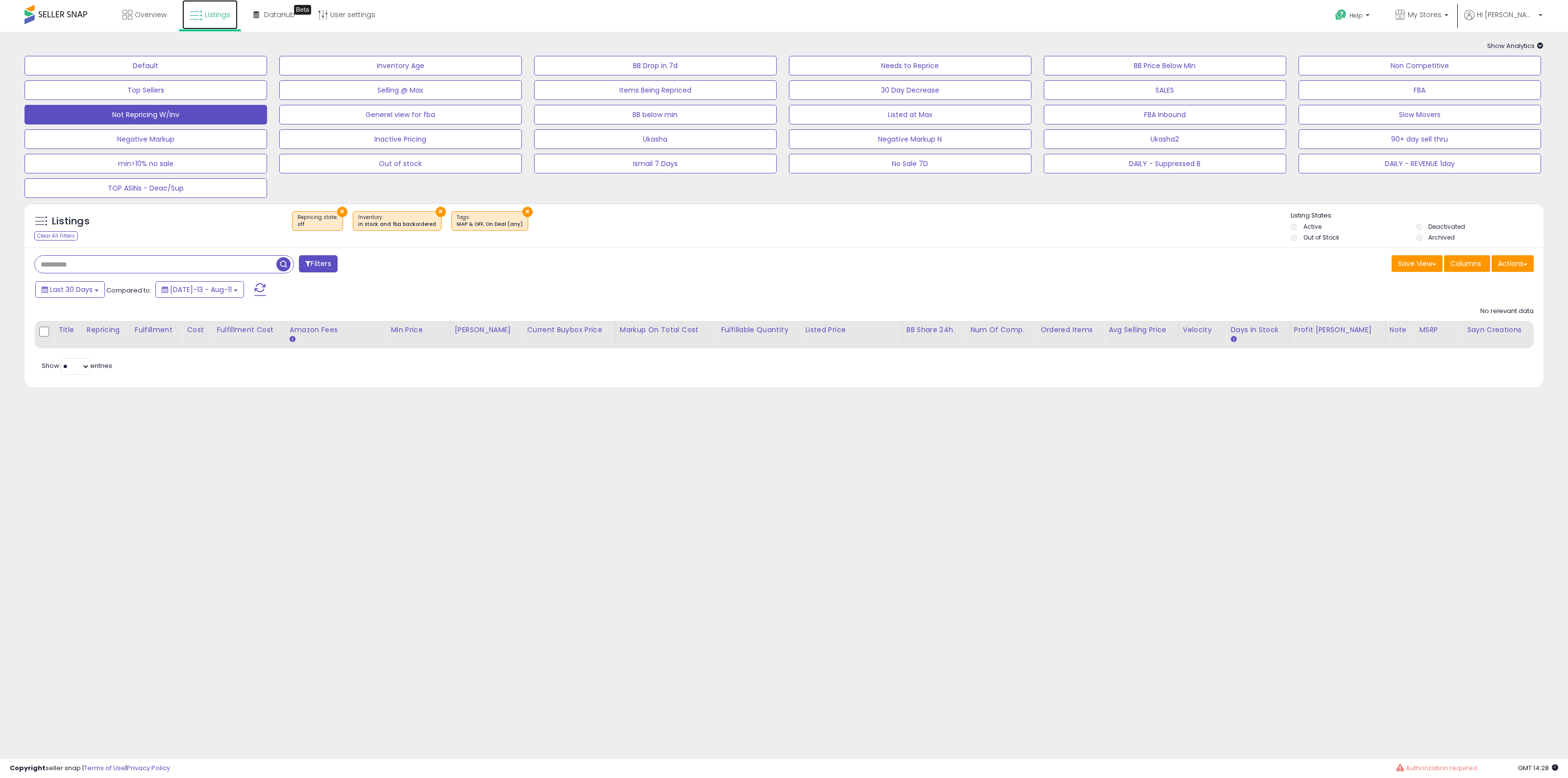
click at [183, 26] on link "Listings" at bounding box center [210, 15] width 56 height 29
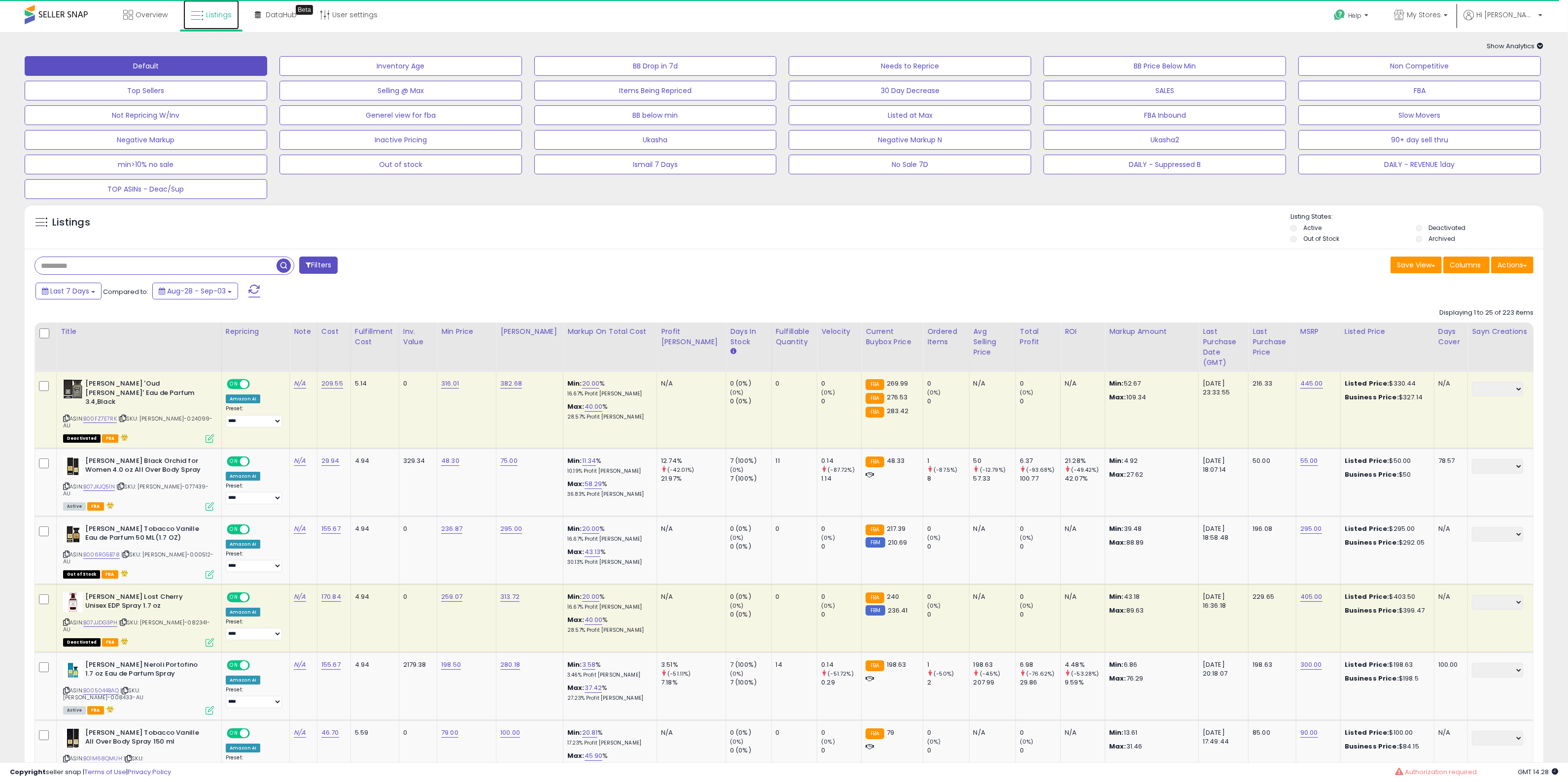
click at [225, 18] on span "Listings" at bounding box center [219, 15] width 26 height 10
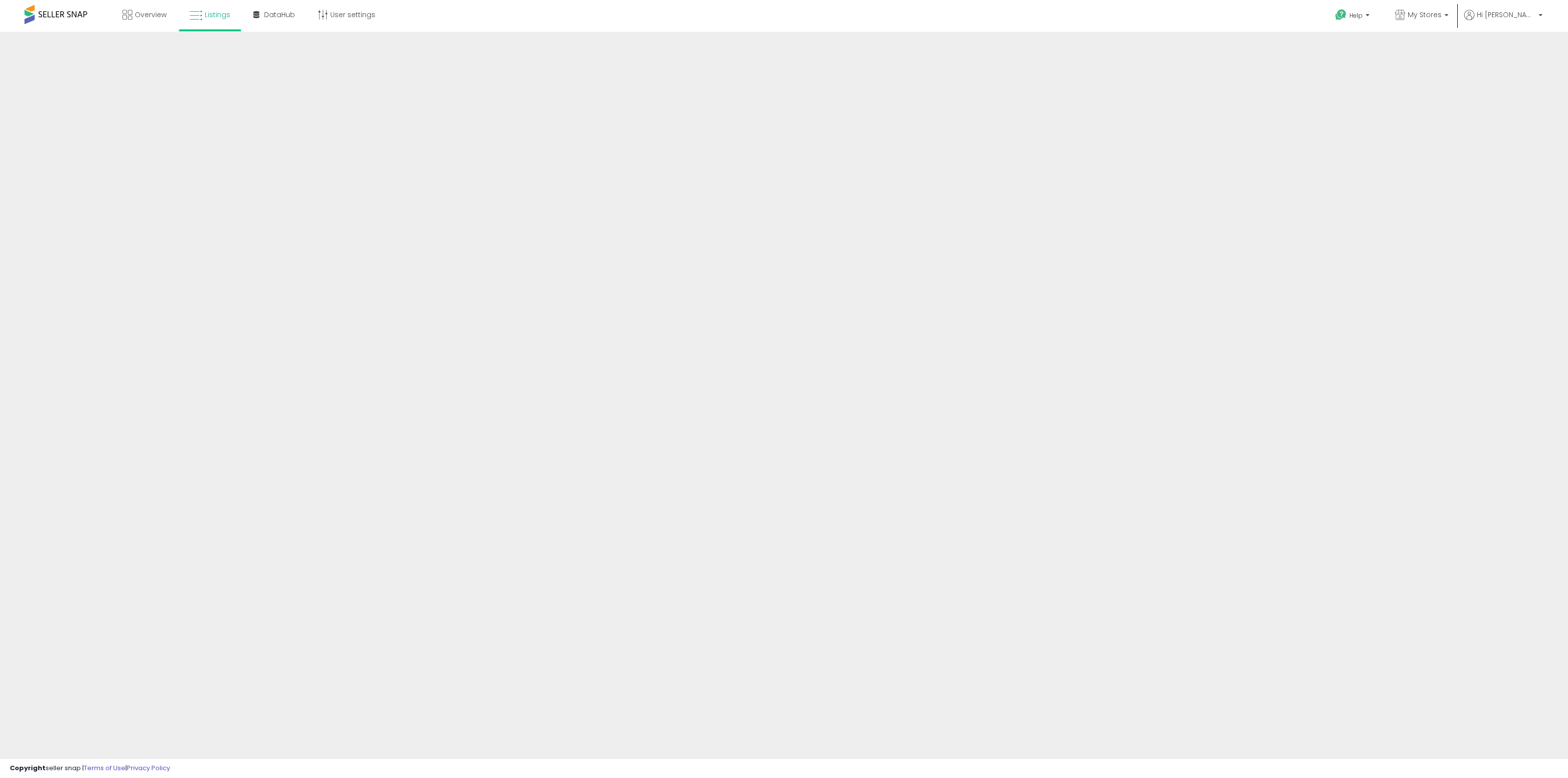
click at [1433, 7] on link "My Stores" at bounding box center [1421, 16] width 68 height 32
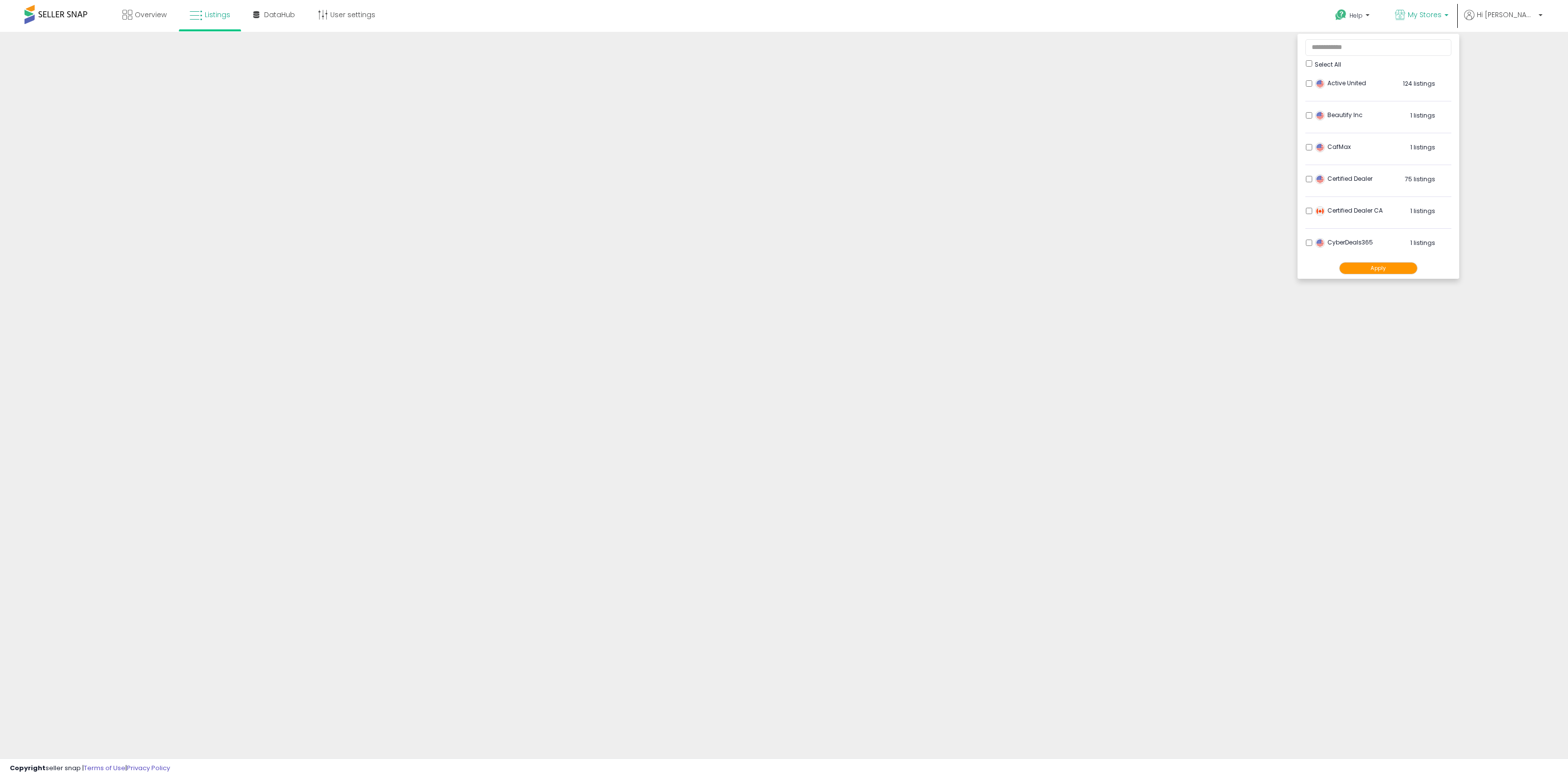
click at [1442, 11] on span "My Stores" at bounding box center [1424, 15] width 34 height 10
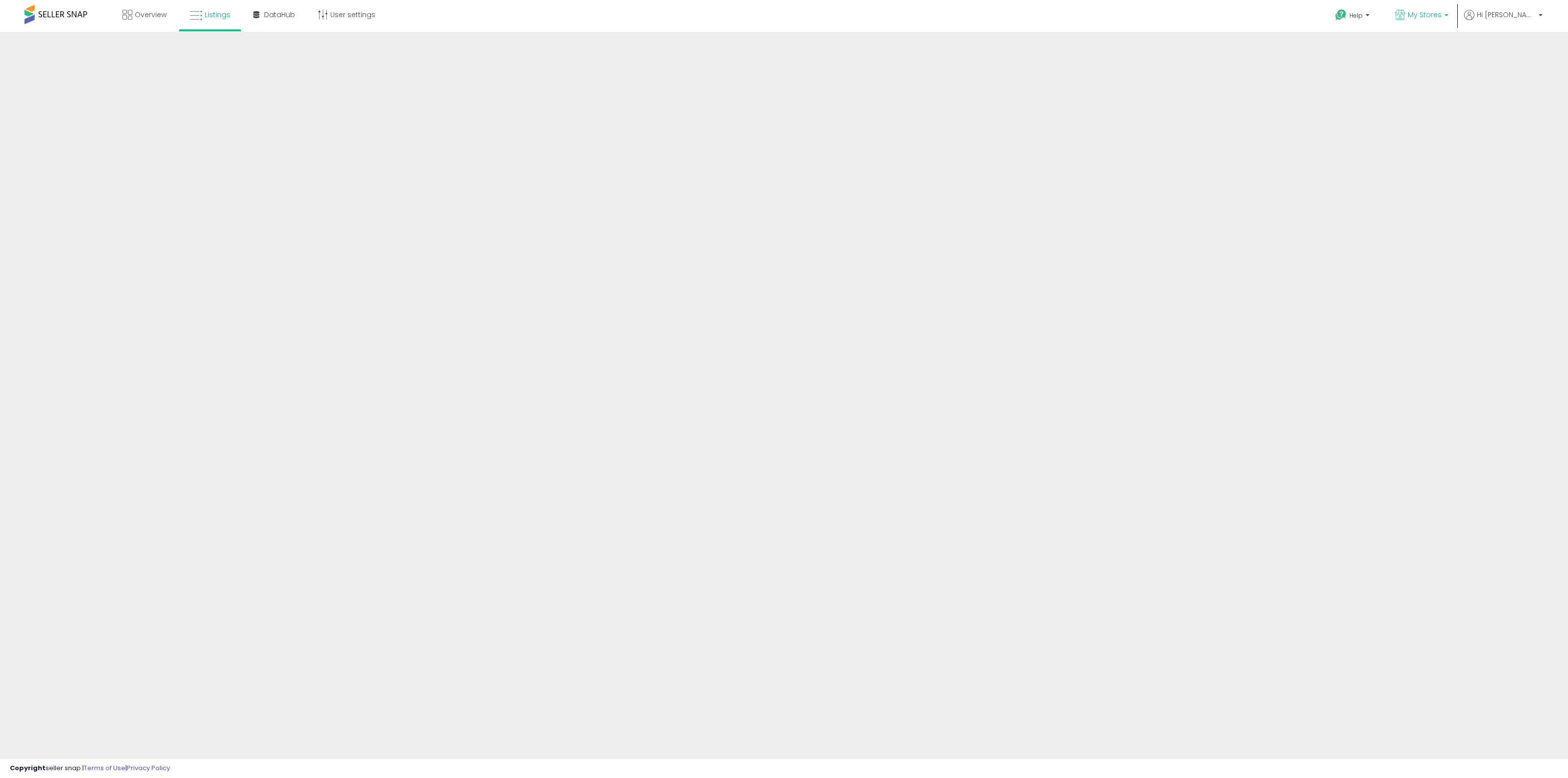
click at [1442, 11] on span "My Stores" at bounding box center [1424, 15] width 34 height 10
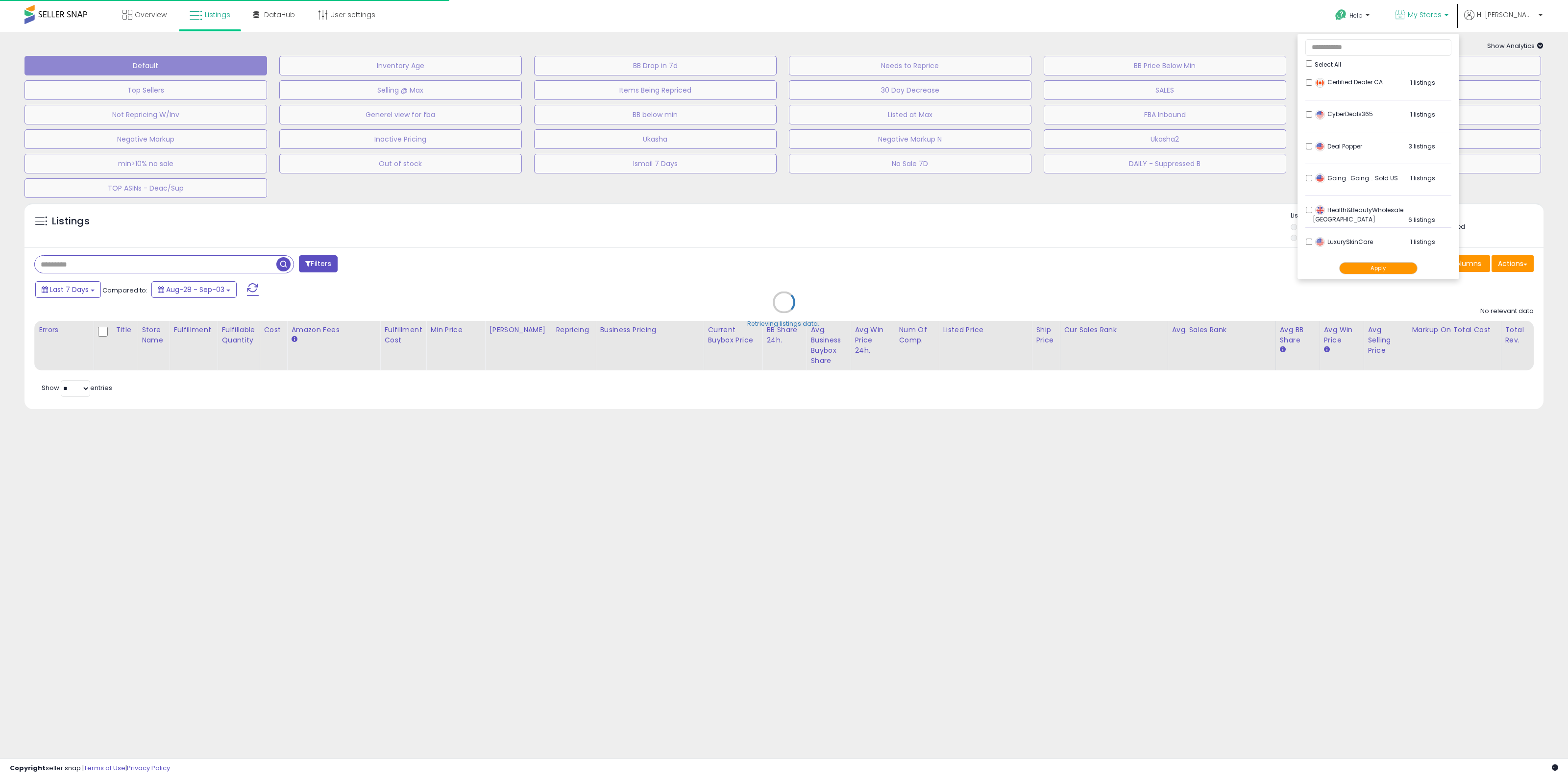
scroll to position [327, 0]
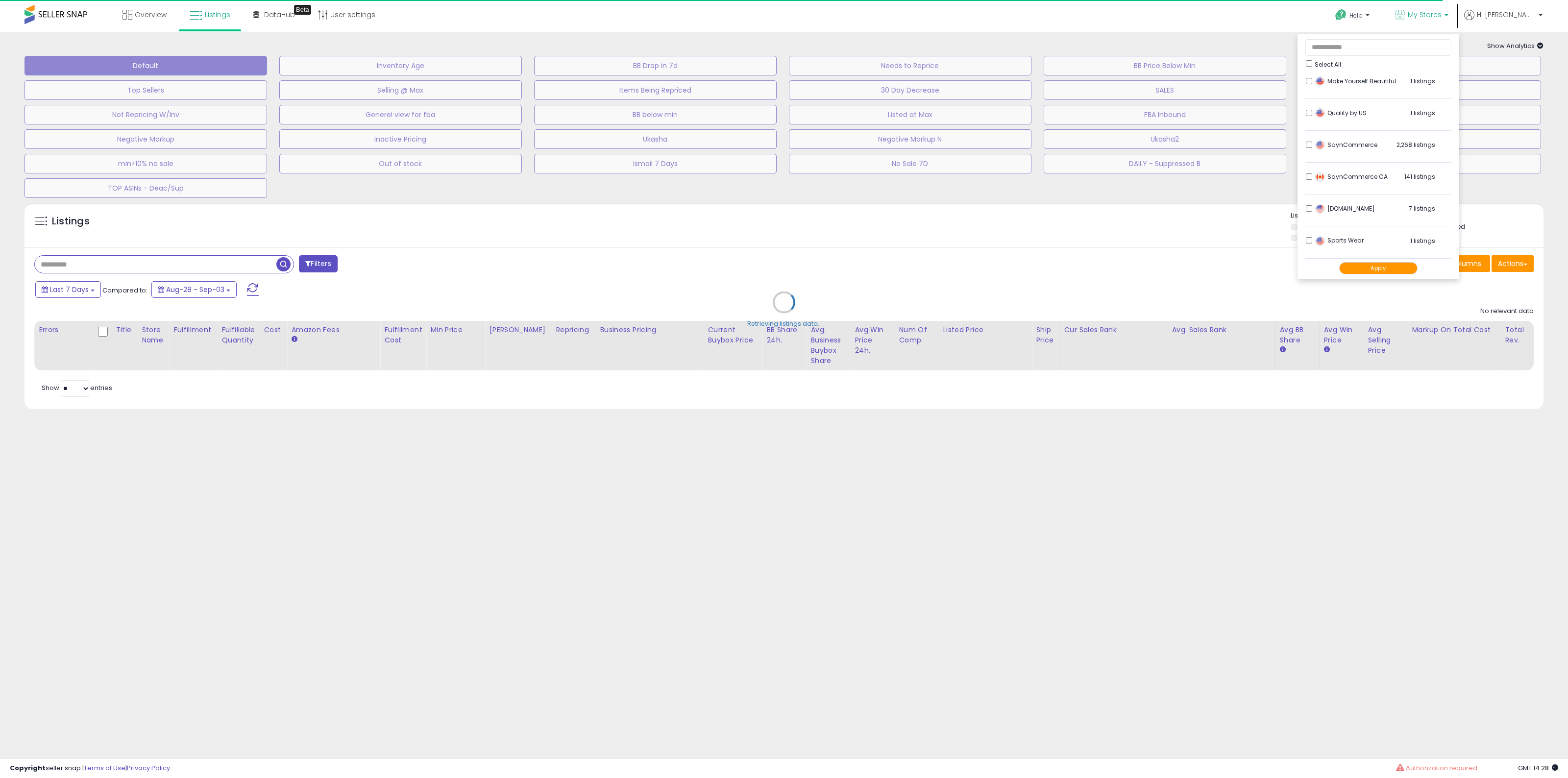
click at [1417, 263] on button "Apply" at bounding box center [1378, 268] width 79 height 13
